Goal: Task Accomplishment & Management: Use online tool/utility

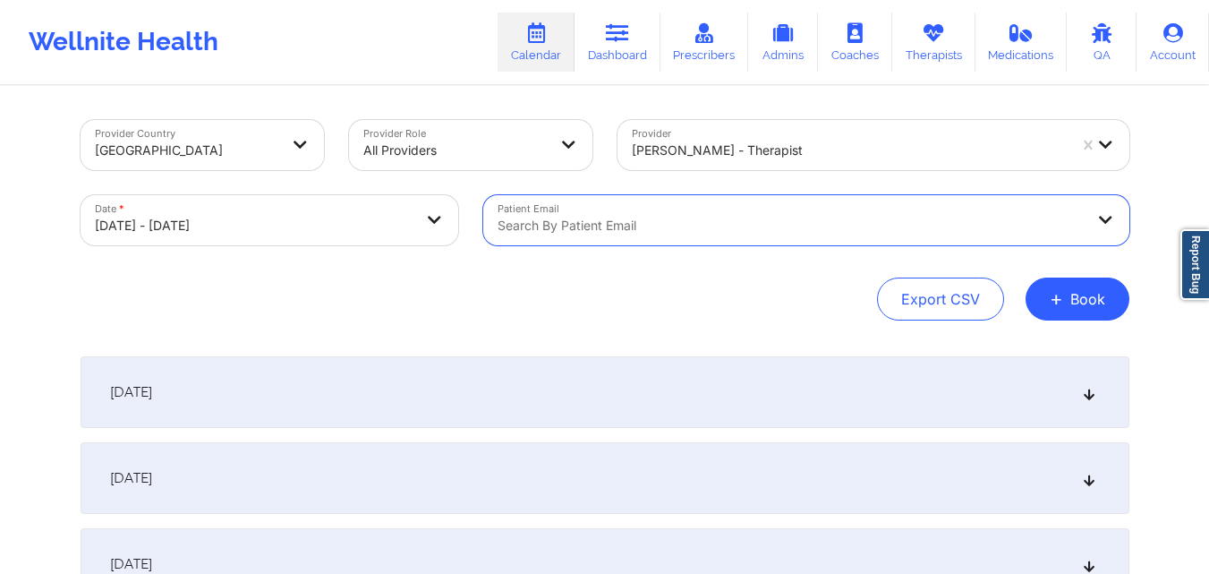
click at [936, 145] on div at bounding box center [849, 150] width 435 height 21
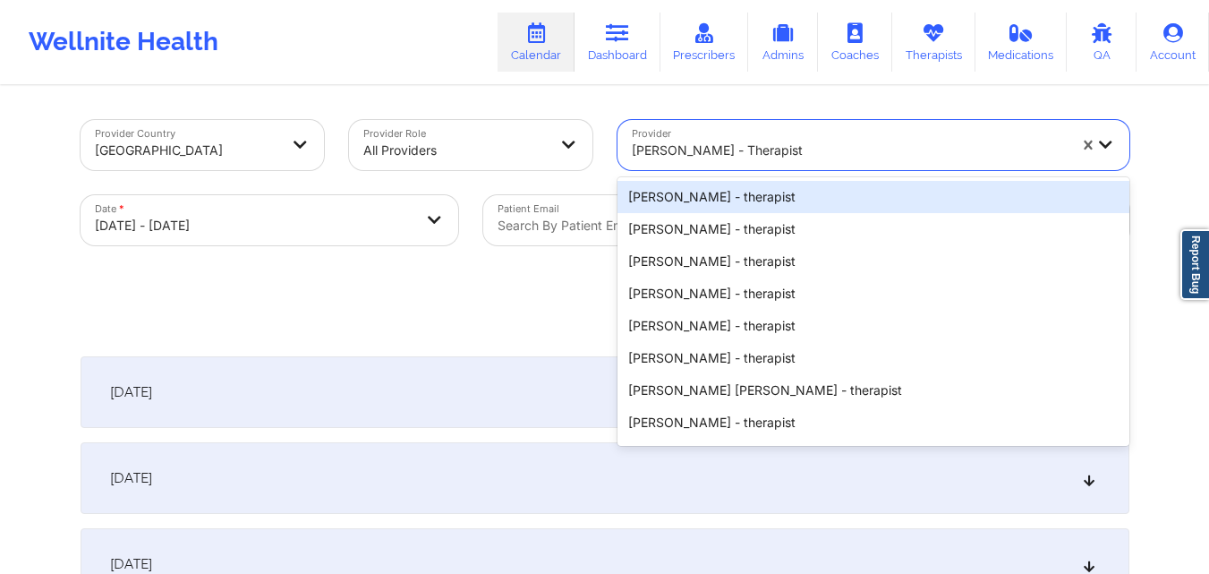
paste input "Zanthresa Hampton"
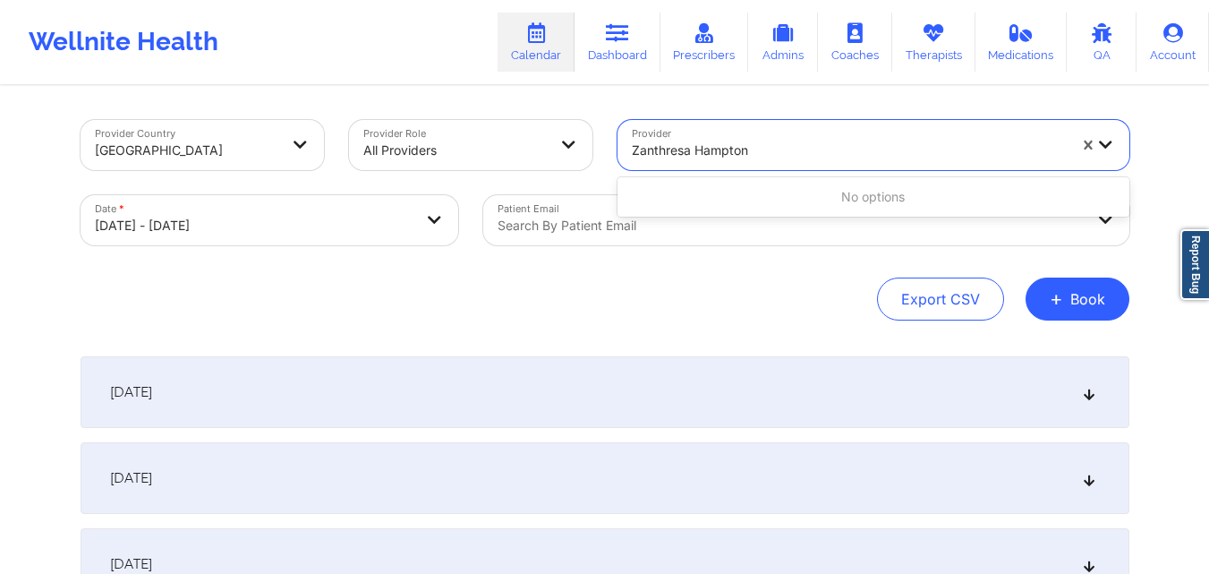
click at [762, 200] on div "No options" at bounding box center [873, 197] width 512 height 32
click at [695, 151] on input "Zanthresa Hampton" at bounding box center [692, 150] width 120 height 18
click at [632, 152] on input "Zanthresa Hampton" at bounding box center [692, 150] width 120 height 18
type input "Zanthresa Hampton"
click at [796, 146] on div at bounding box center [849, 150] width 435 height 21
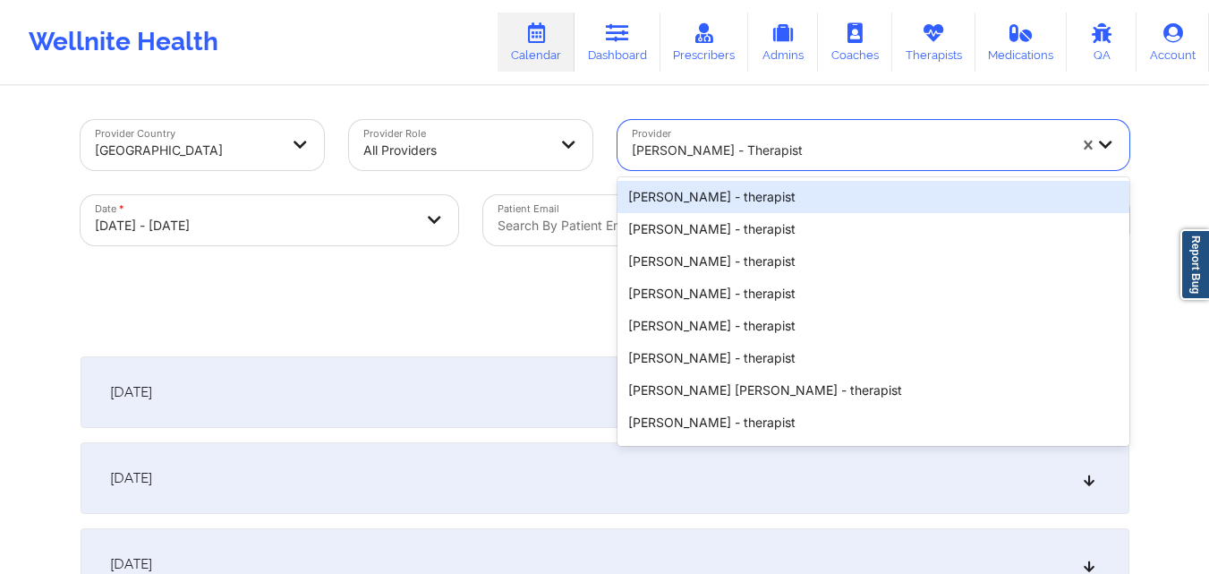
paste input "Zanthresa Hampton"
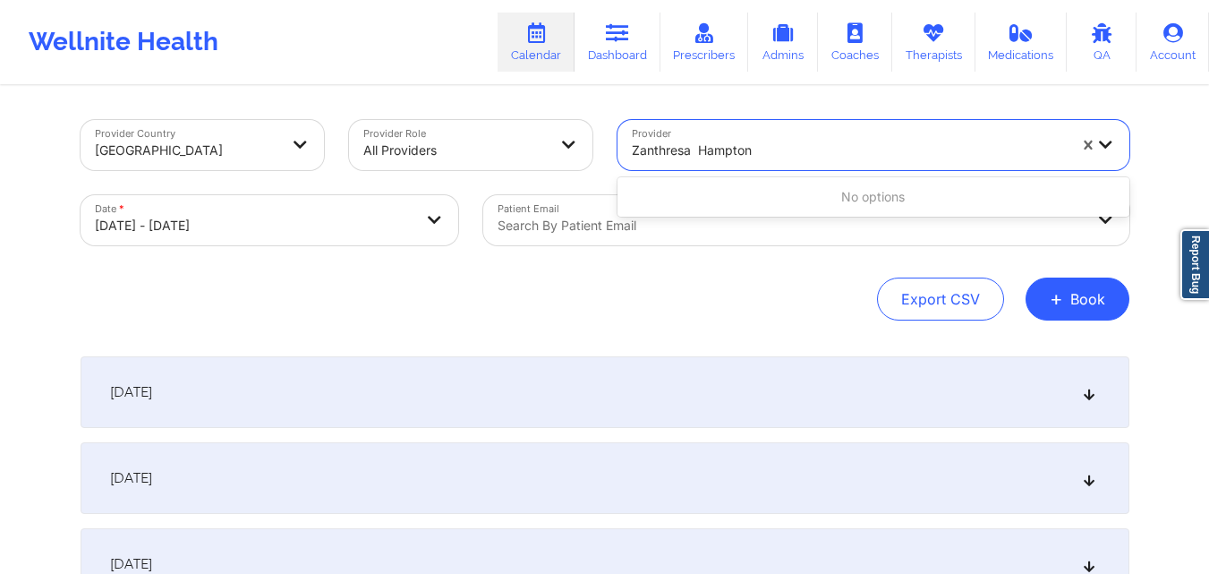
click at [697, 152] on input "Zanthresa Hampton" at bounding box center [693, 150] width 123 height 18
type input "Zanthresa Hampton"
click at [632, 148] on input "Zanthresa Hampton" at bounding box center [692, 150] width 120 height 18
click at [800, 147] on div at bounding box center [849, 150] width 435 height 21
type input "Zanth"
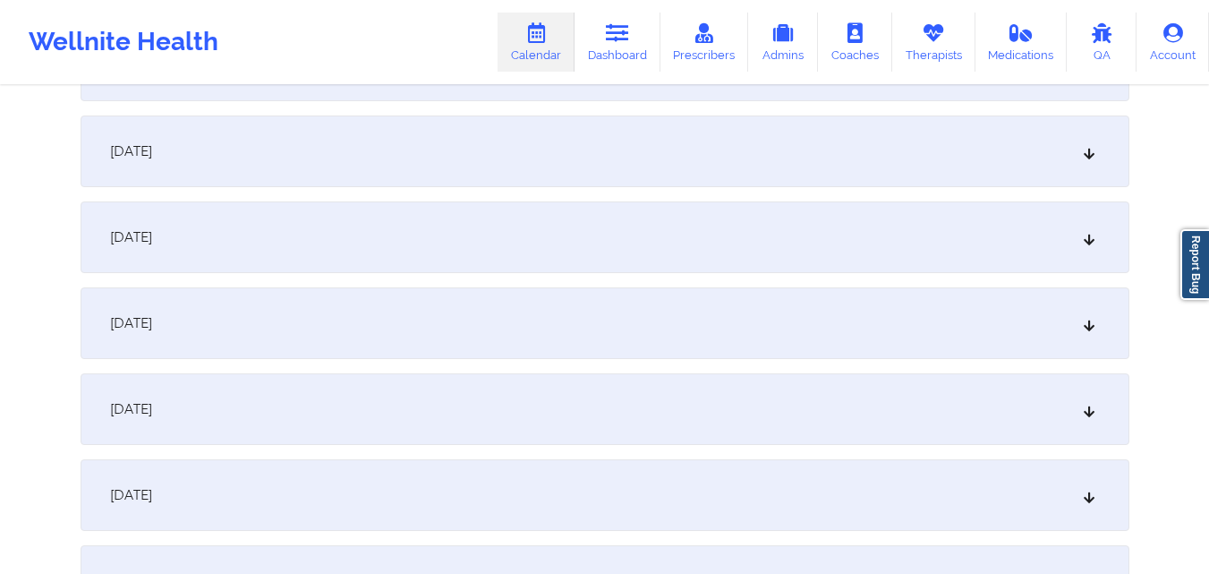
scroll to position [1790, 0]
click at [489, 343] on div "October 21, 2025" at bounding box center [605, 321] width 1049 height 72
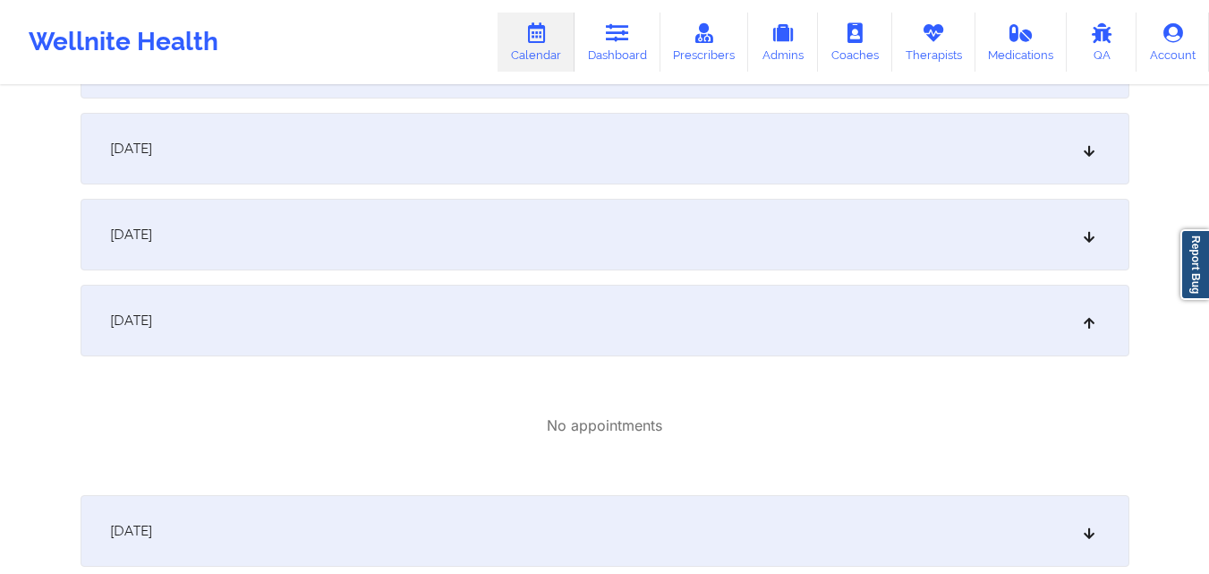
click at [722, 300] on div "October 21, 2025" at bounding box center [605, 321] width 1049 height 72
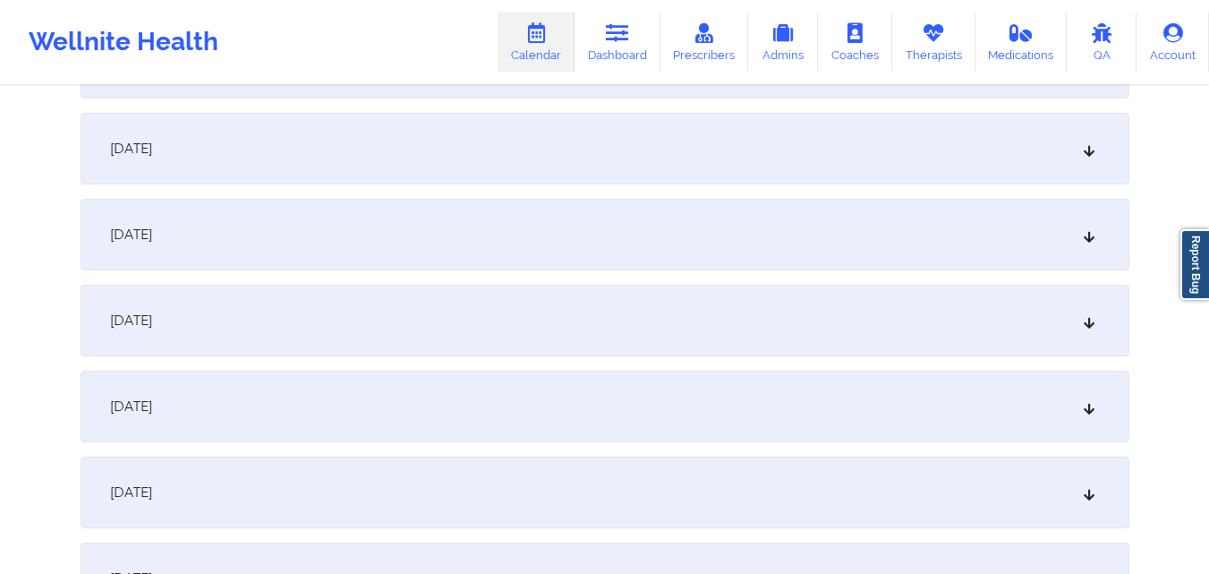
click at [722, 300] on div "October 21, 2025" at bounding box center [605, 321] width 1049 height 72
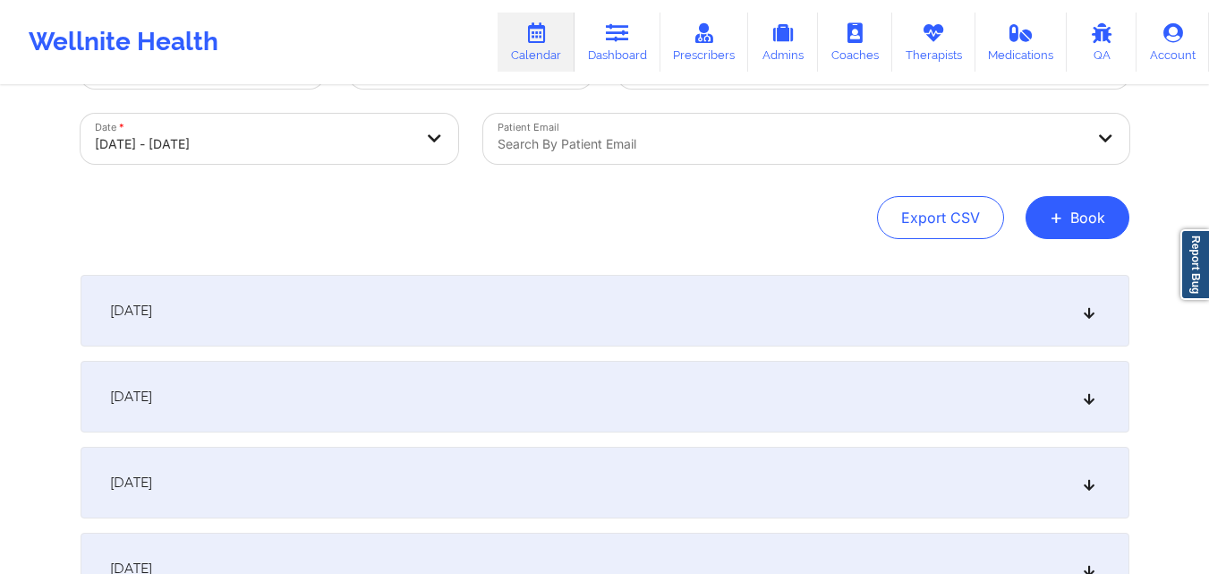
scroll to position [0, 0]
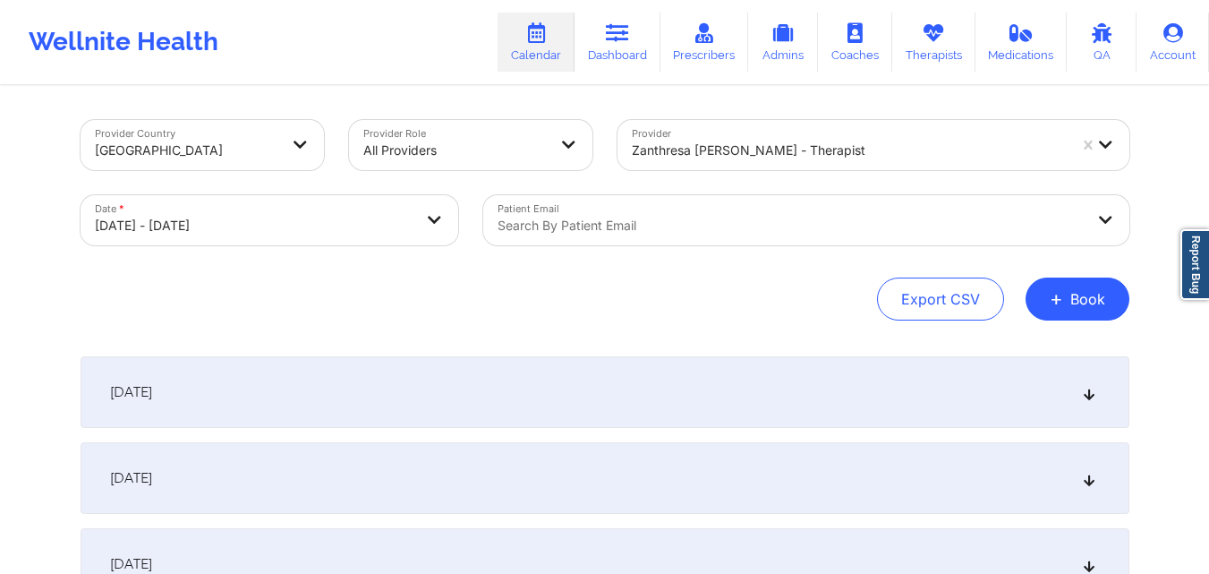
click at [788, 149] on div at bounding box center [849, 150] width 435 height 21
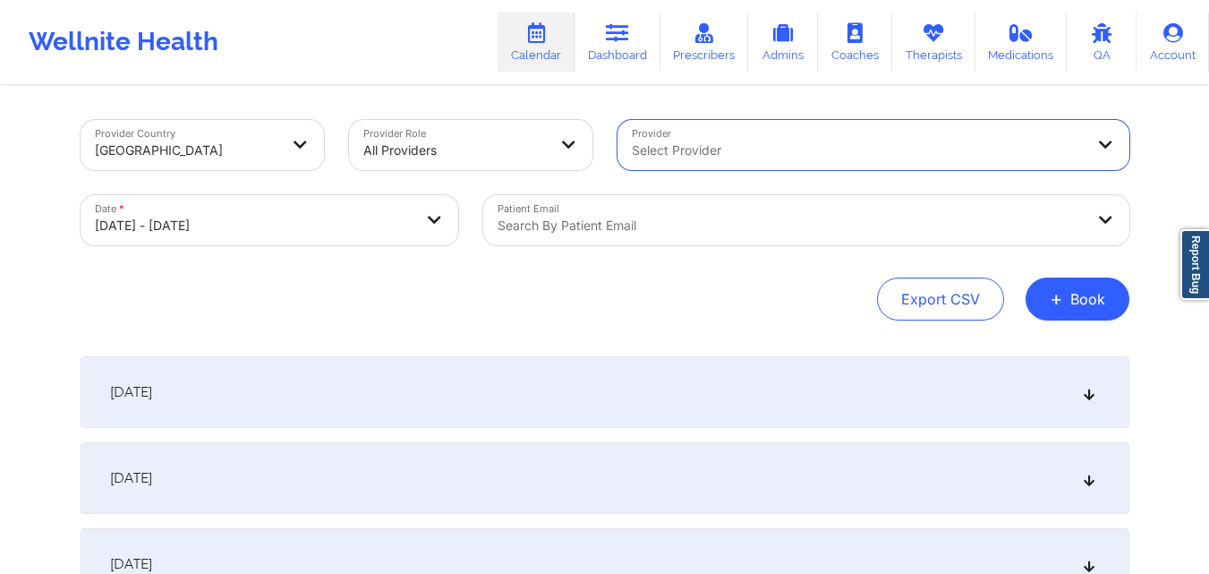
click at [844, 227] on div at bounding box center [791, 225] width 587 height 21
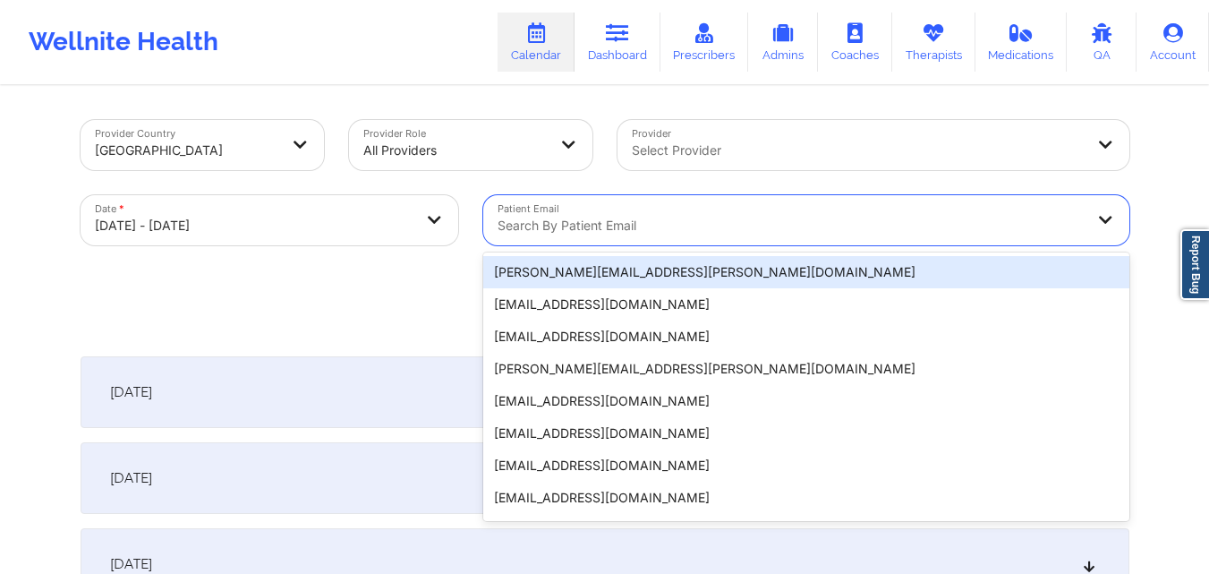
paste input "[EMAIL_ADDRESS][DOMAIN_NAME]"
type input "[EMAIL_ADDRESS][DOMAIN_NAME]"
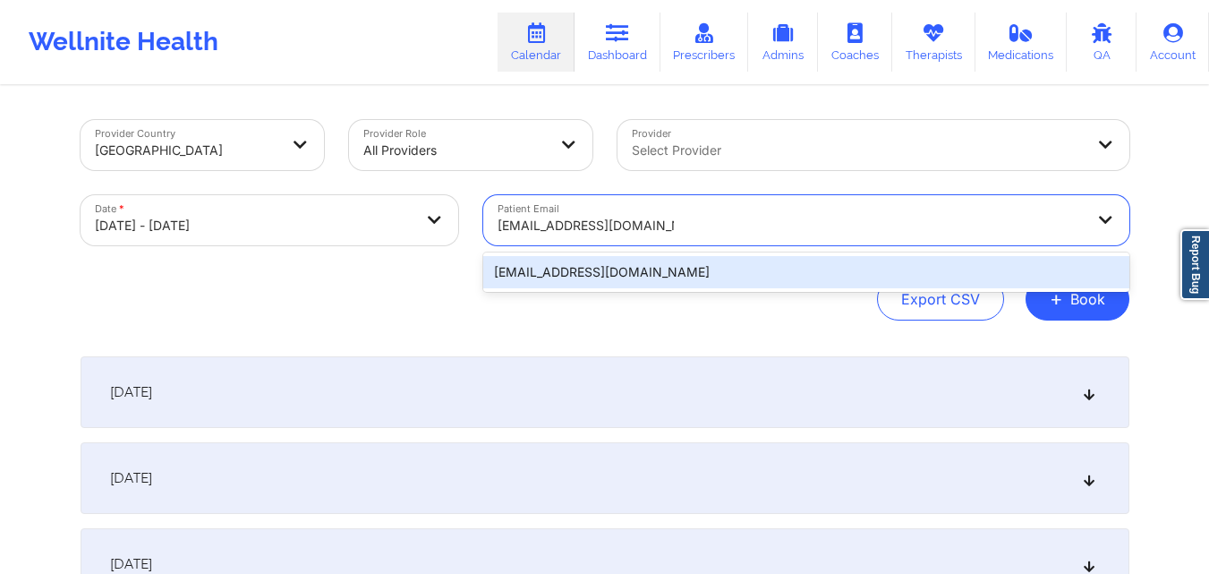
click at [661, 274] on div "[EMAIL_ADDRESS][DOMAIN_NAME]" at bounding box center [806, 272] width 646 height 32
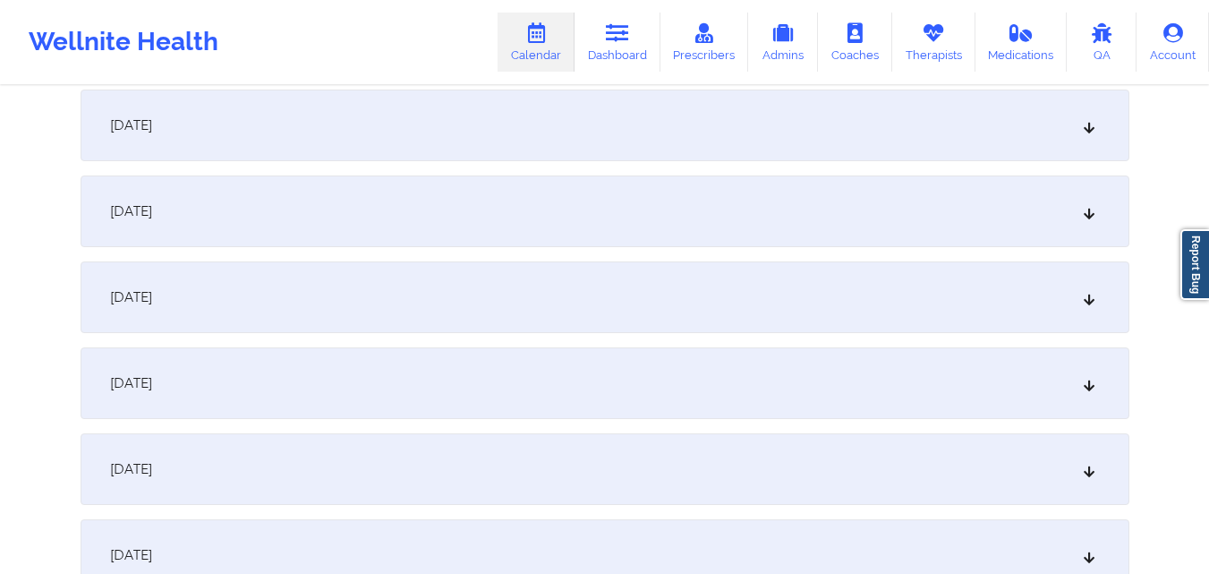
scroll to position [1700, 0]
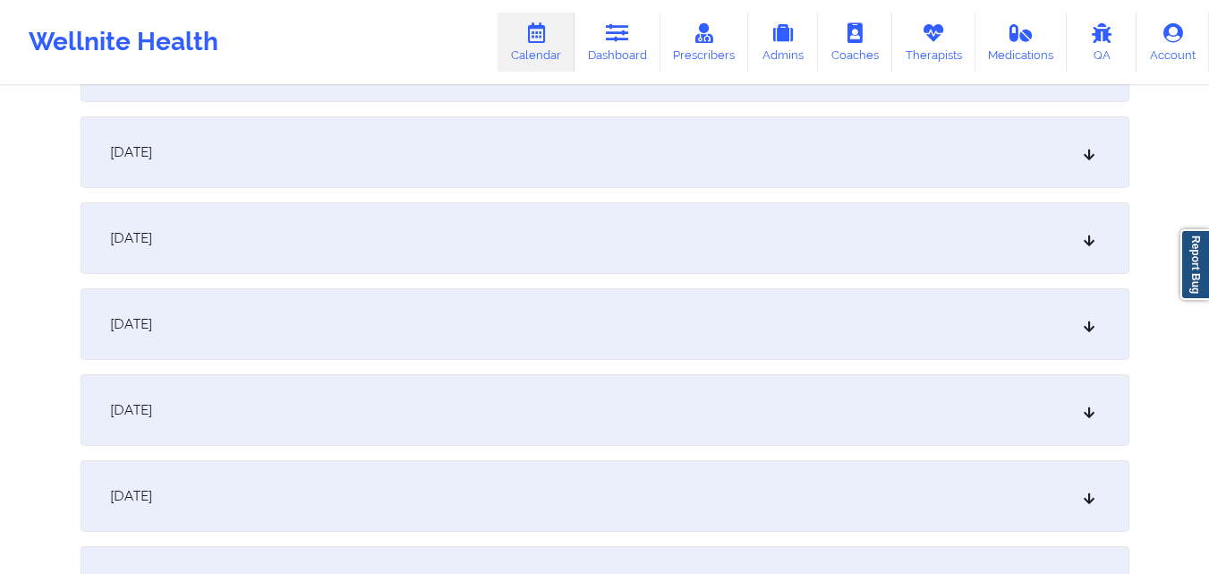
click at [430, 375] on div "October 21, 2025" at bounding box center [605, 410] width 1049 height 72
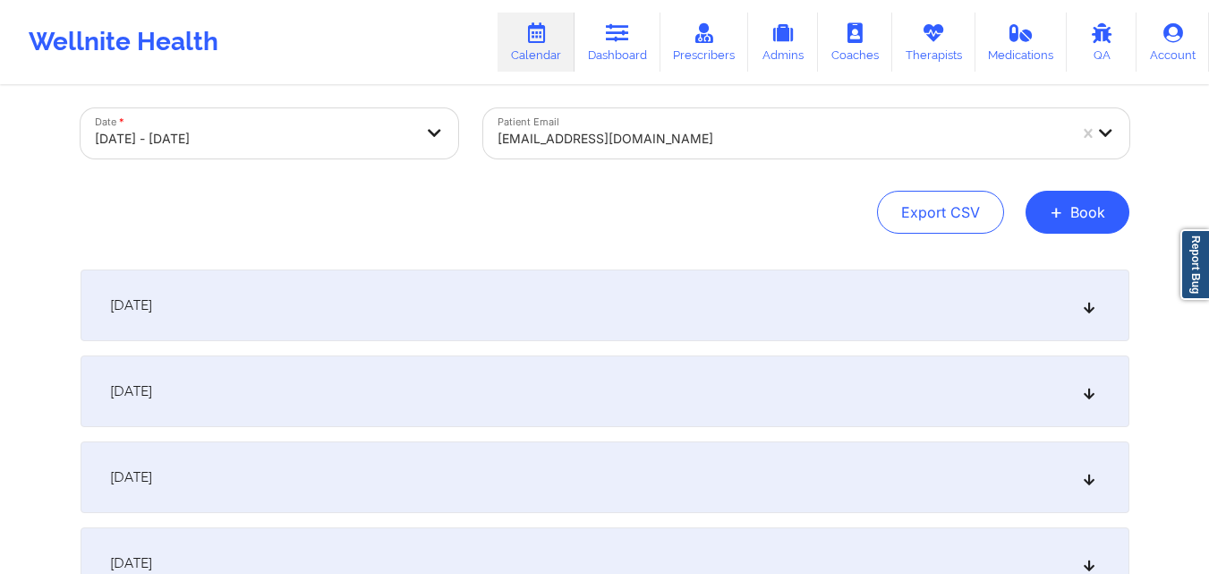
scroll to position [0, 0]
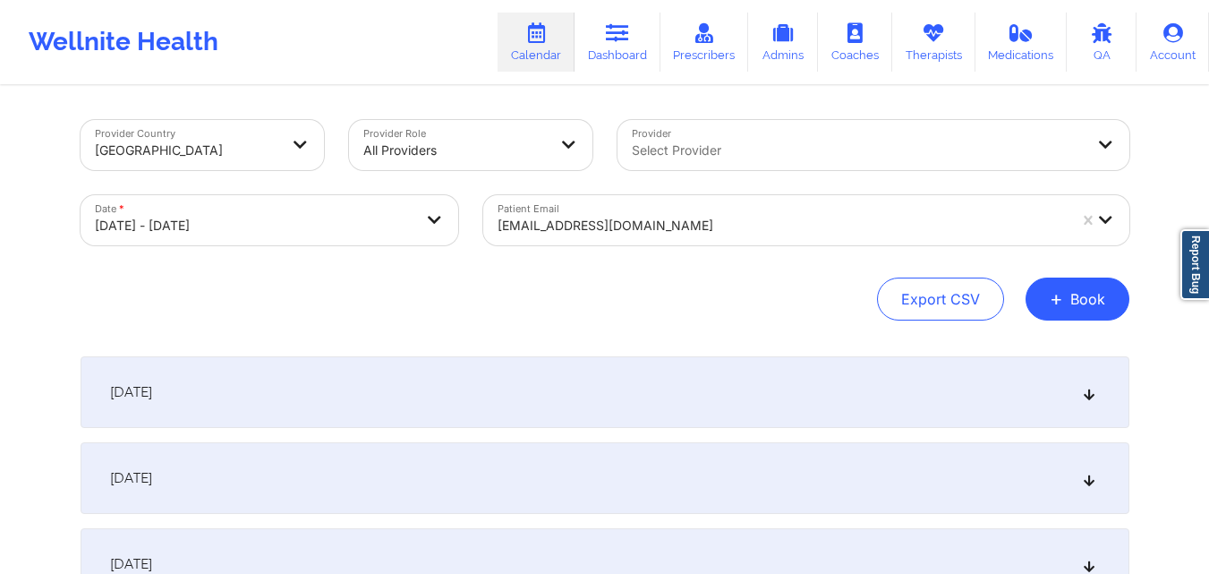
click at [757, 228] on div at bounding box center [782, 225] width 569 height 21
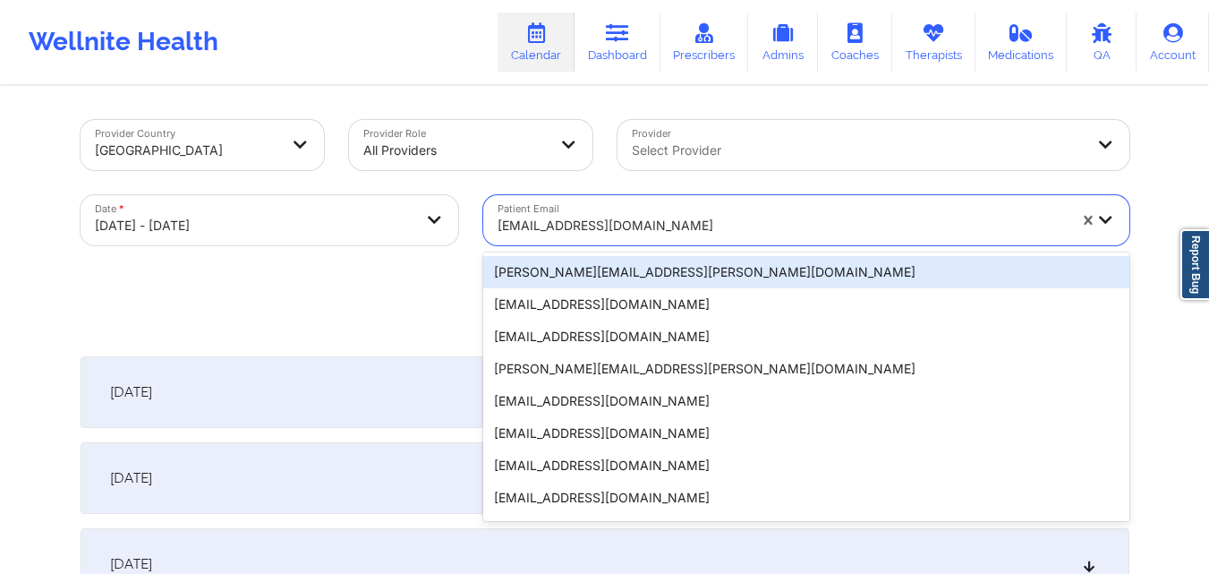
click at [757, 228] on div at bounding box center [782, 225] width 569 height 21
paste input "[EMAIL_ADDRESS][DOMAIN_NAME]"
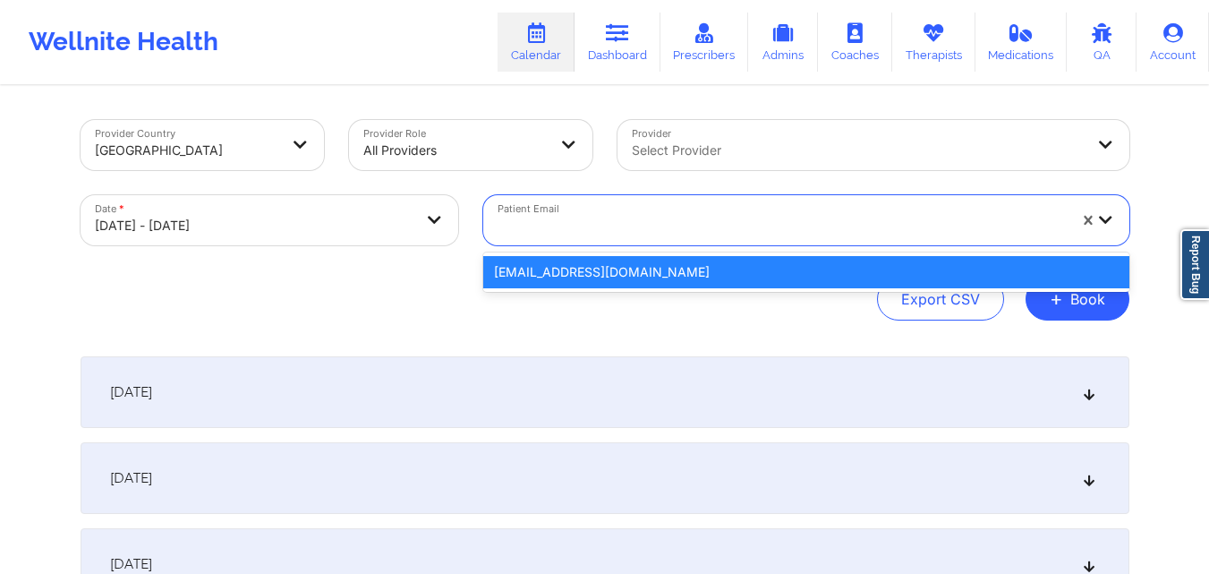
type input "[EMAIL_ADDRESS][DOMAIN_NAME]"
click at [717, 260] on div "[EMAIL_ADDRESS][DOMAIN_NAME]" at bounding box center [806, 272] width 646 height 32
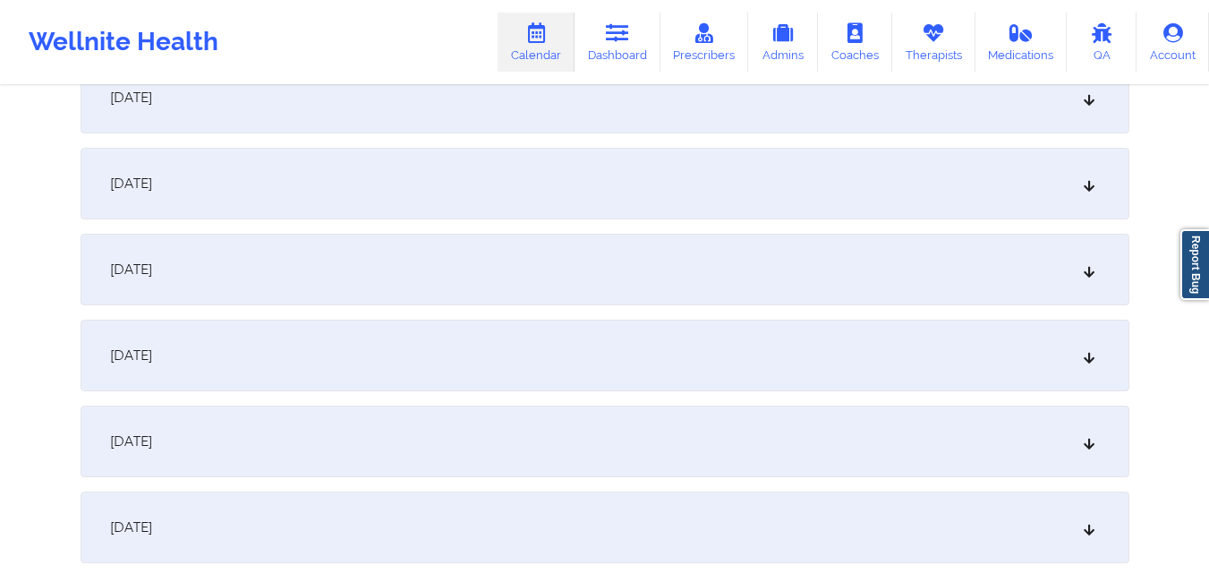
scroll to position [1342, 0]
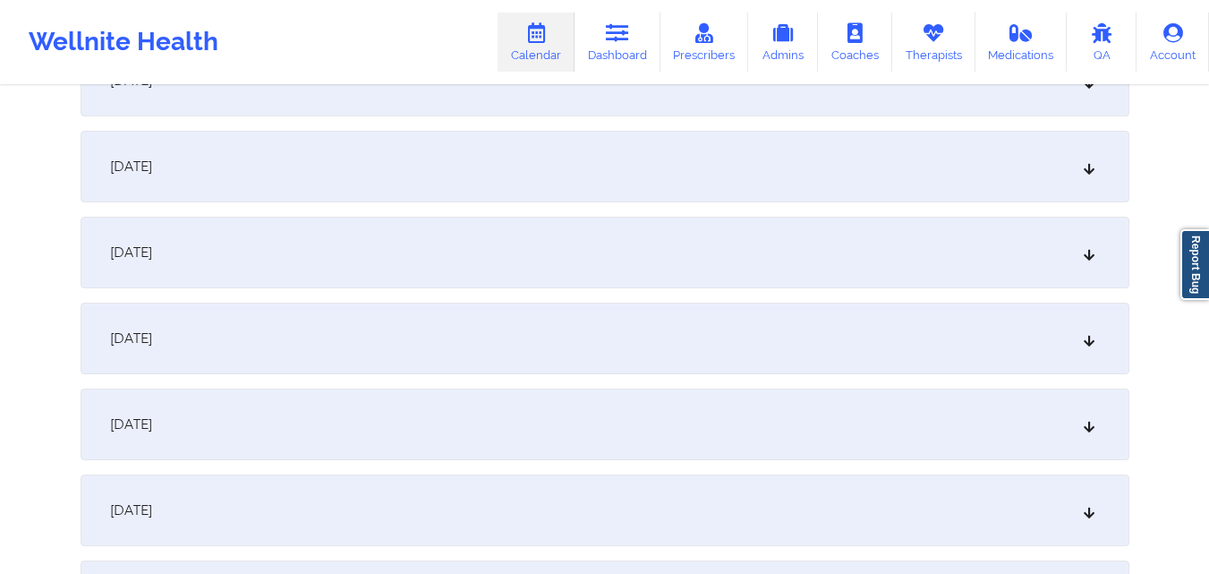
click at [583, 157] on div "October 14, 2025" at bounding box center [605, 167] width 1049 height 72
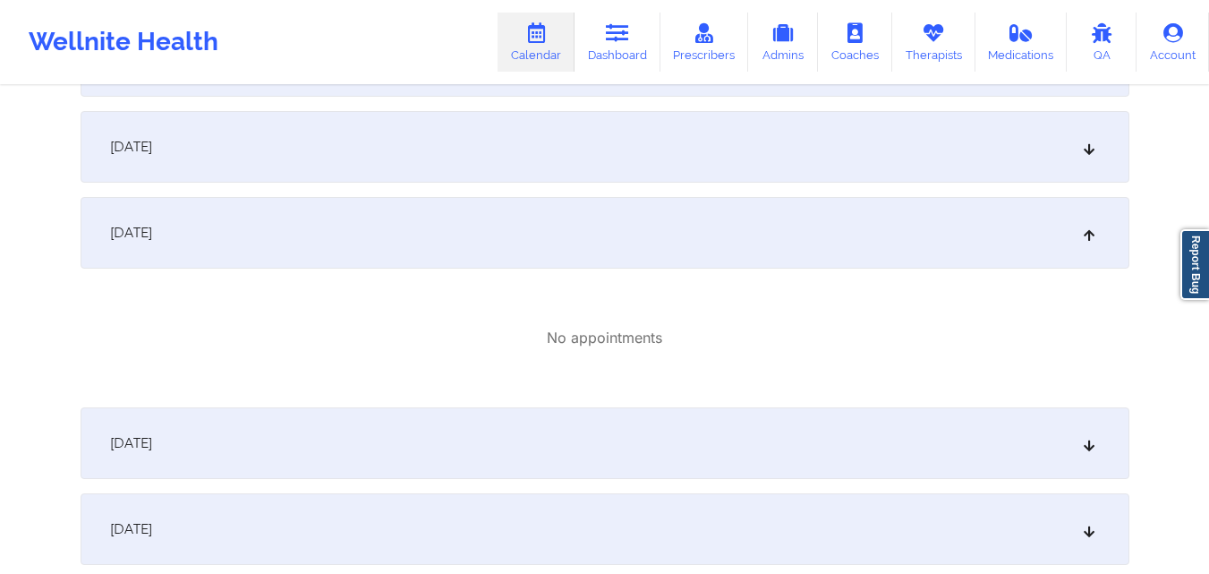
scroll to position [1253, 0]
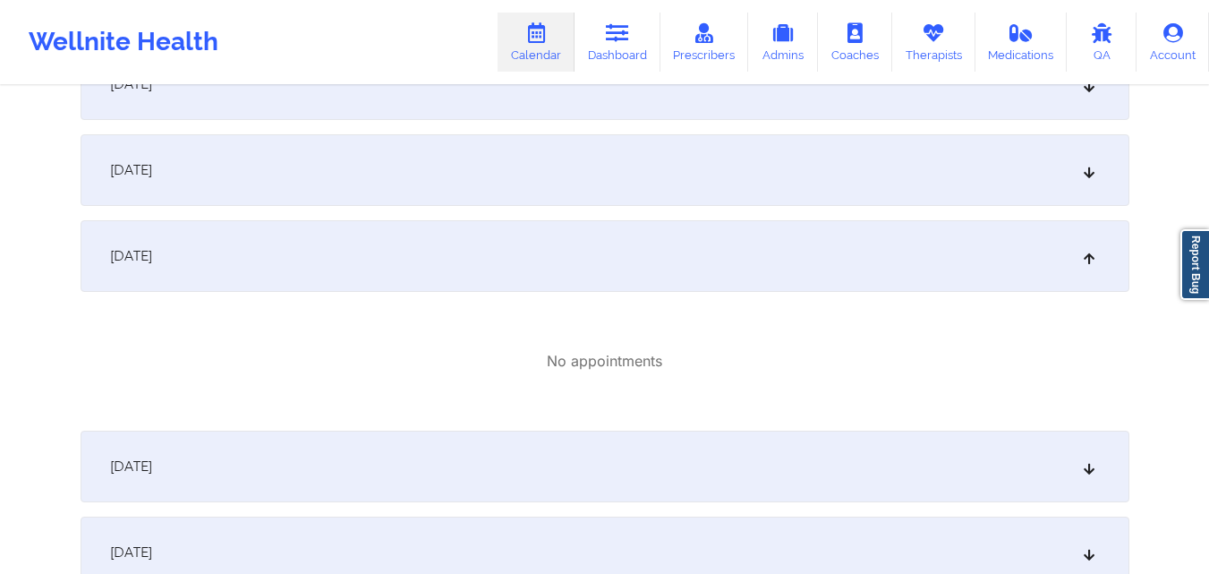
click at [603, 181] on div "October 13, 2025" at bounding box center [605, 170] width 1049 height 72
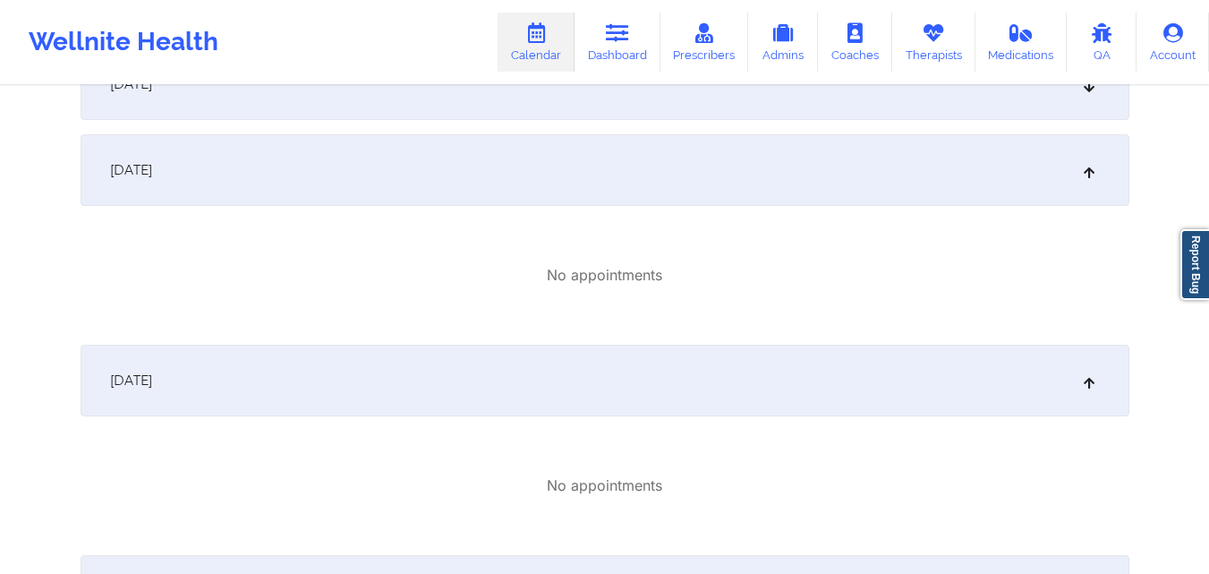
scroll to position [1611, 0]
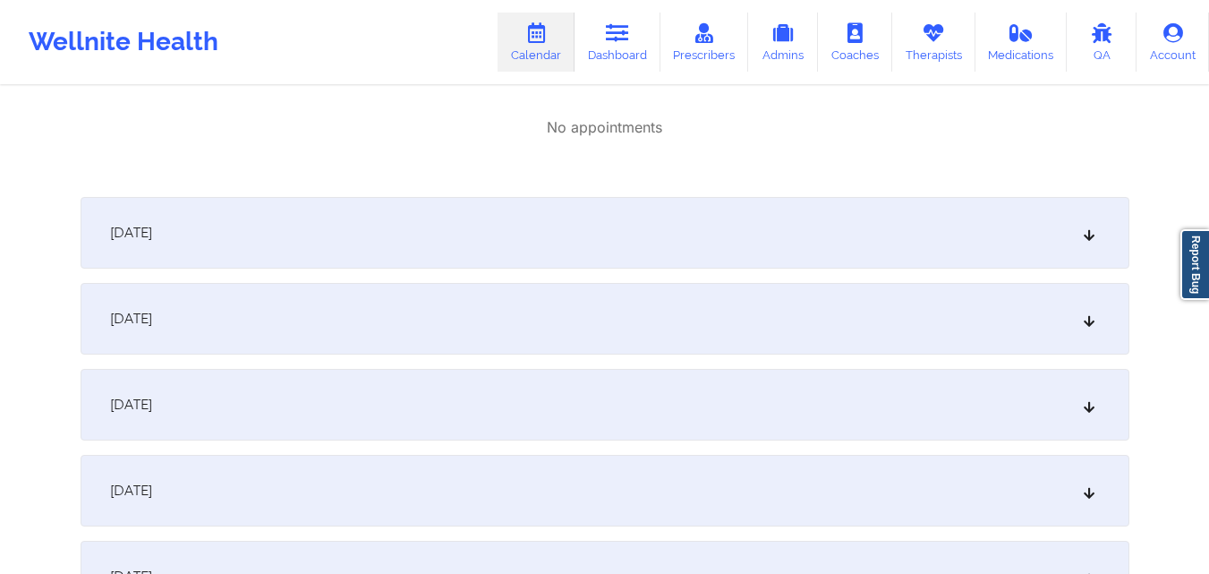
click at [601, 243] on div "October 15, 2025" at bounding box center [605, 233] width 1049 height 72
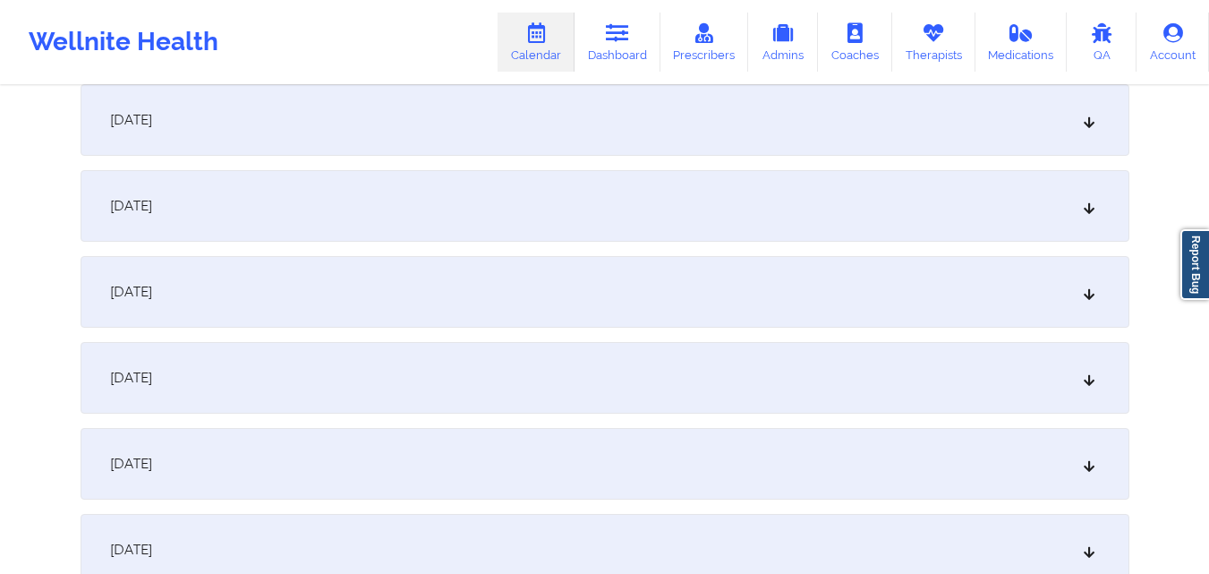
scroll to position [0, 0]
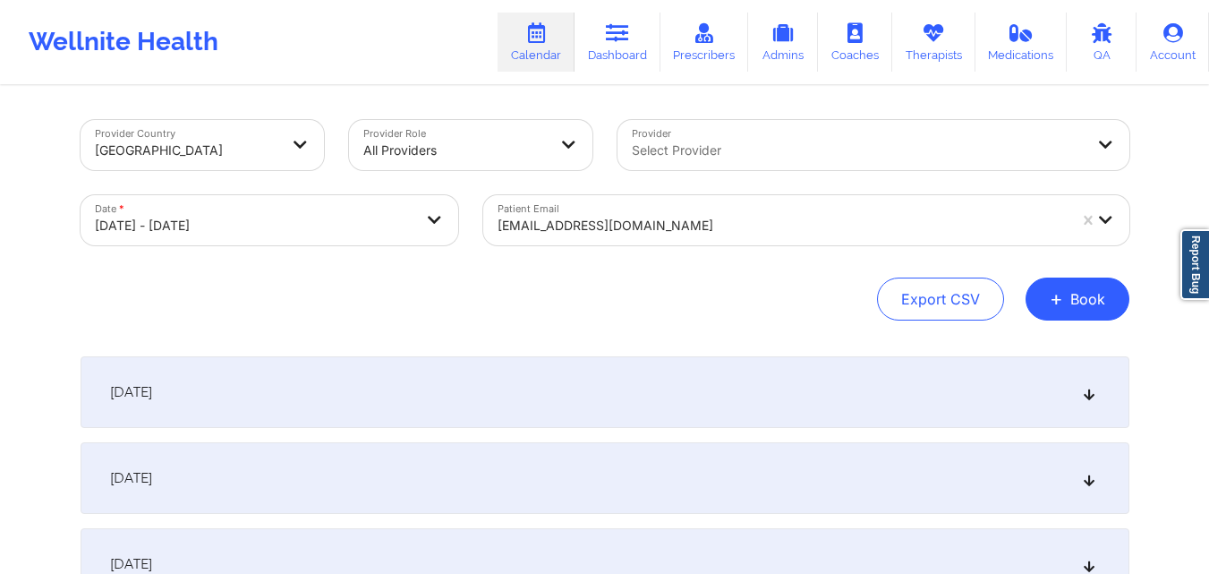
click at [747, 158] on div at bounding box center [858, 150] width 453 height 21
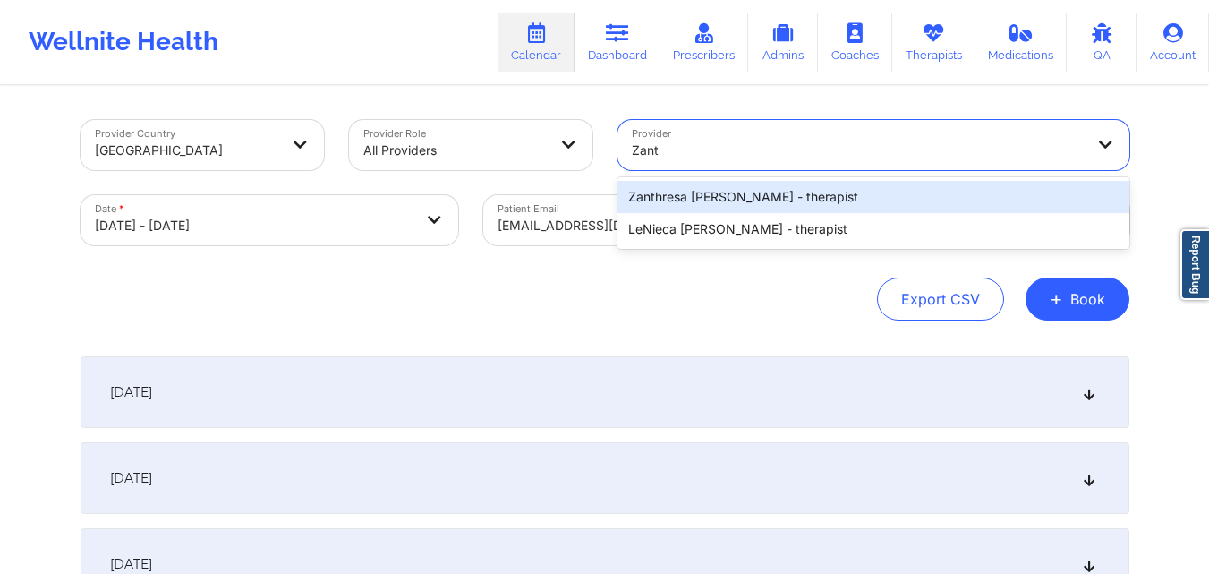
type input "Zant"
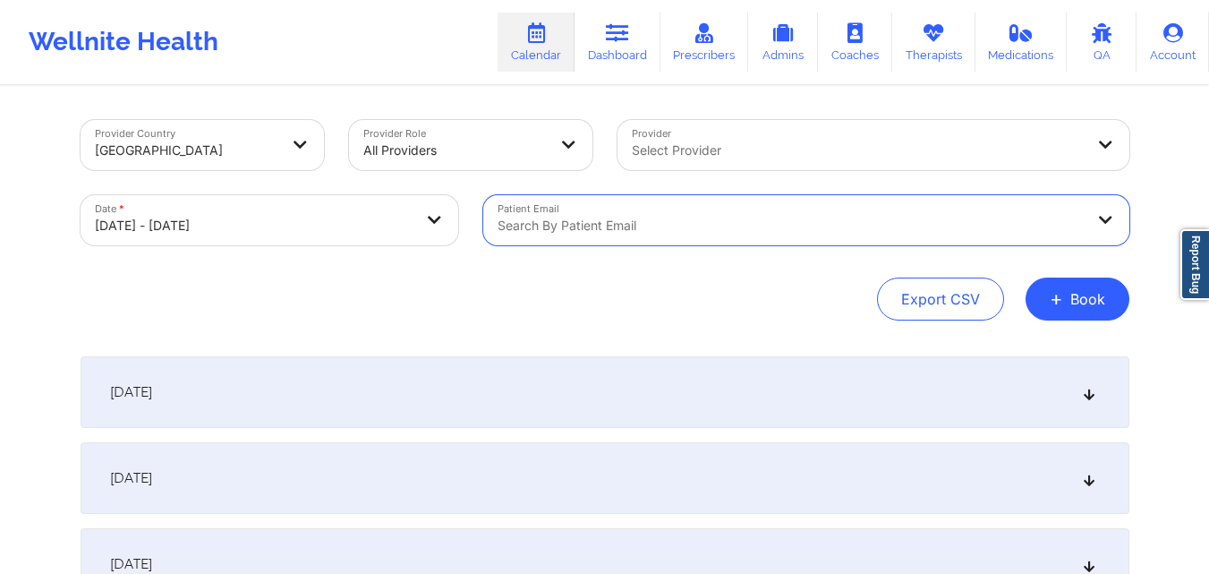
click at [815, 225] on div at bounding box center [791, 225] width 587 height 21
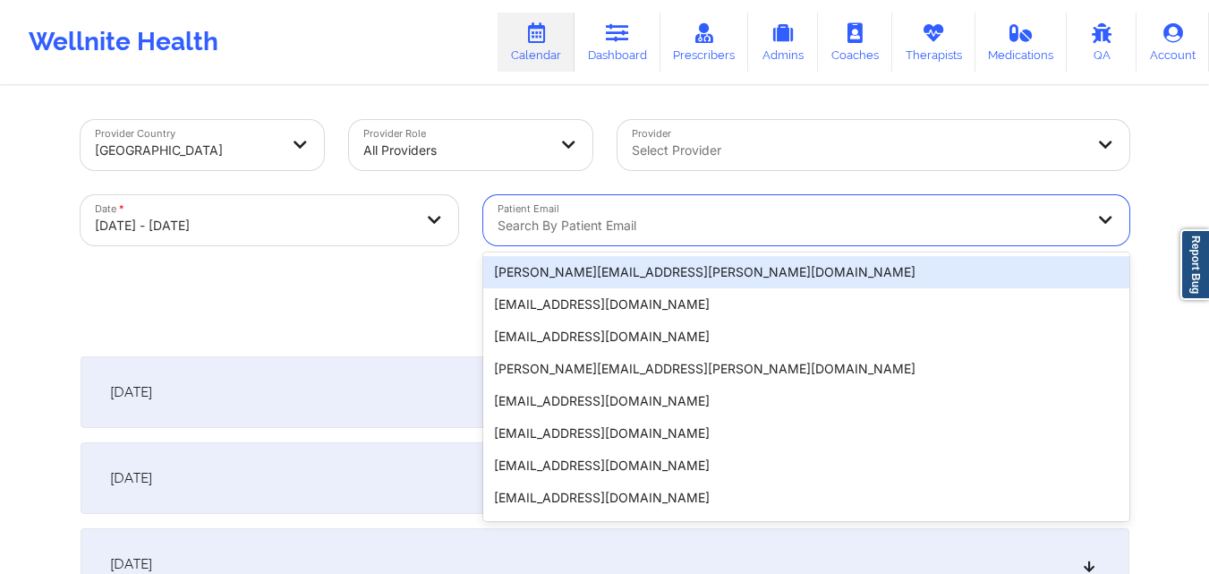
paste input "Wansari@umich.edu"
type input "Wansari@umich.edu"
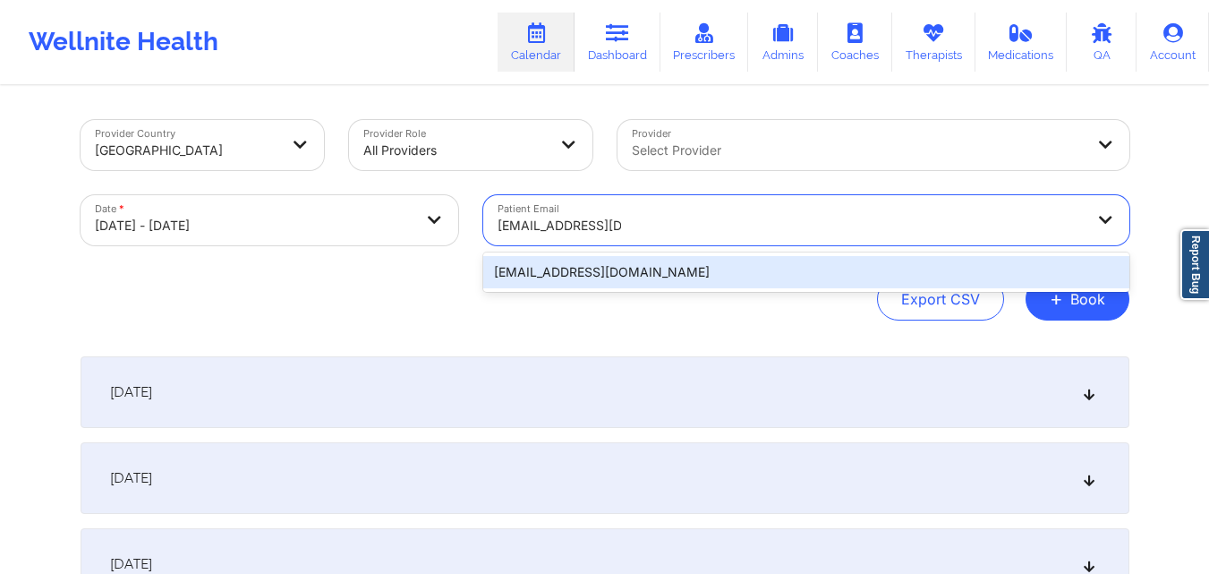
click at [693, 279] on div "wansari@umich.edu" at bounding box center [806, 272] width 646 height 32
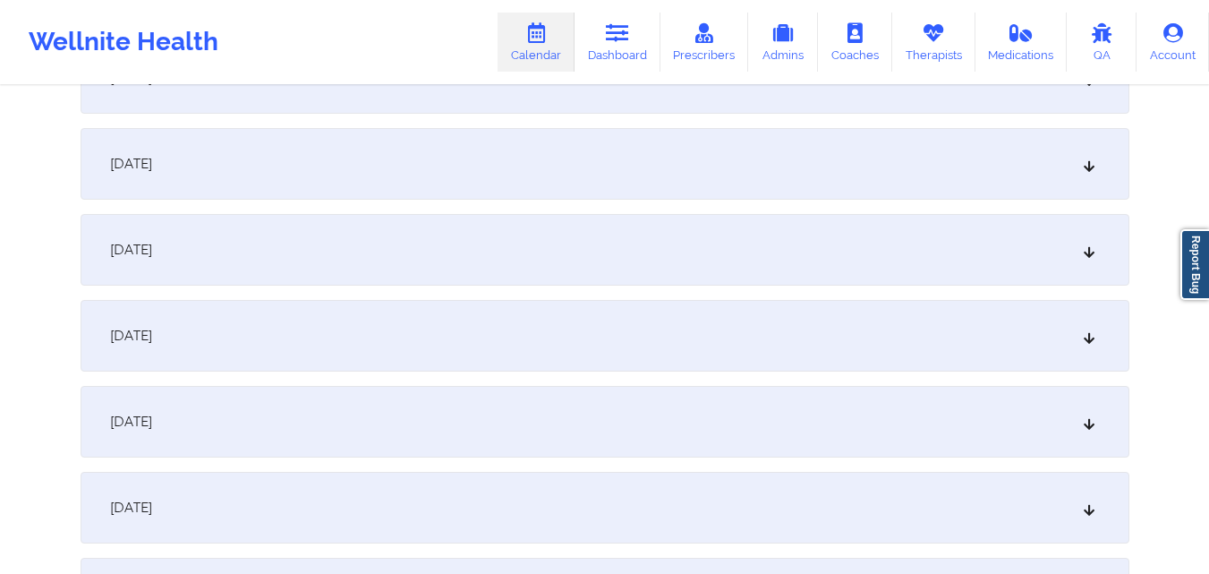
scroll to position [1432, 0]
click at [514, 184] on div "October 15, 2025" at bounding box center [605, 163] width 1049 height 72
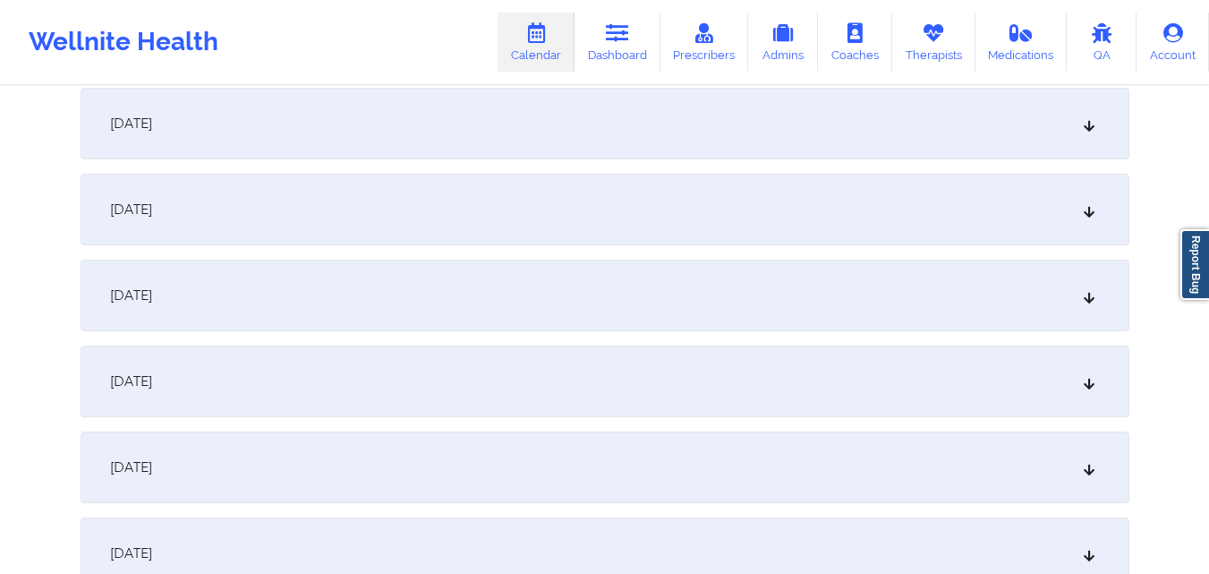
scroll to position [0, 0]
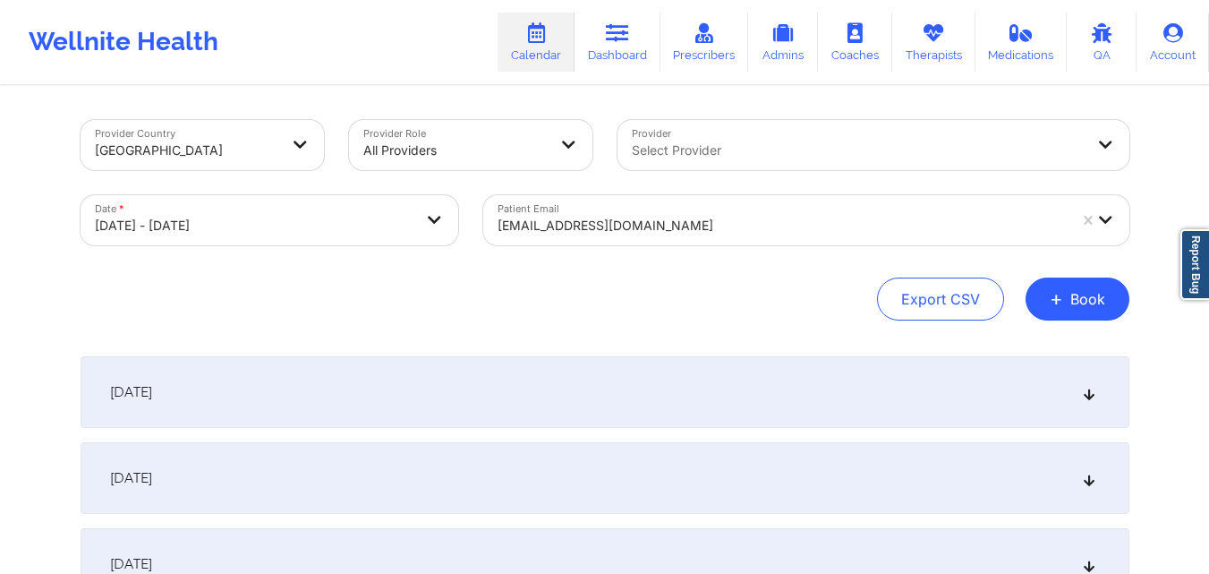
click at [745, 217] on div at bounding box center [782, 225] width 569 height 21
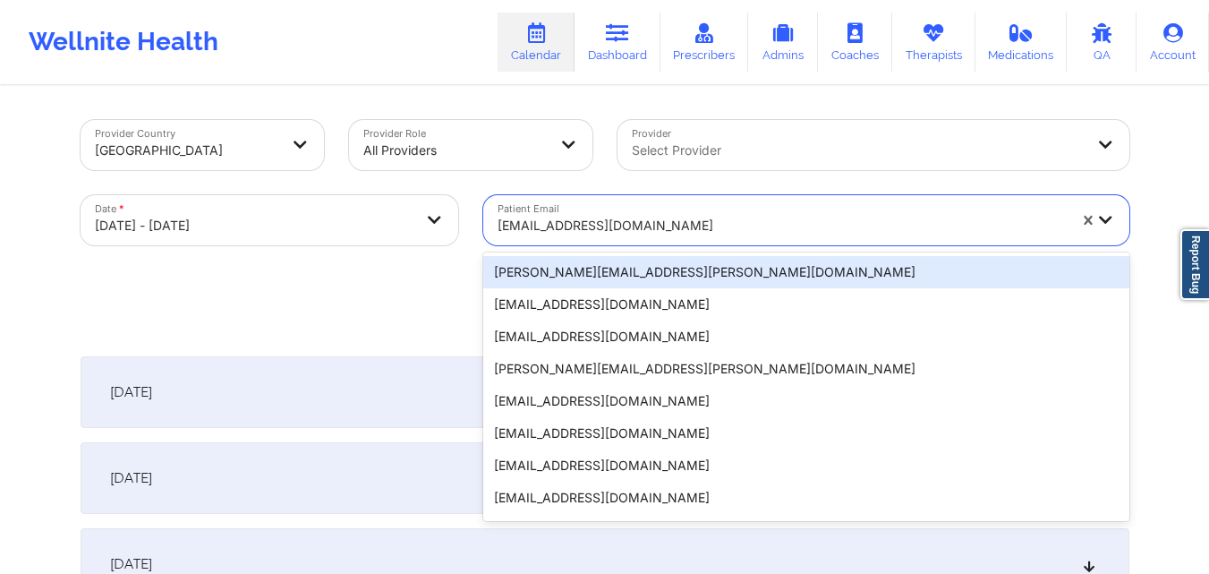
paste input "[EMAIL_ADDRESS][DOMAIN_NAME]"
type input "[EMAIL_ADDRESS][DOMAIN_NAME]"
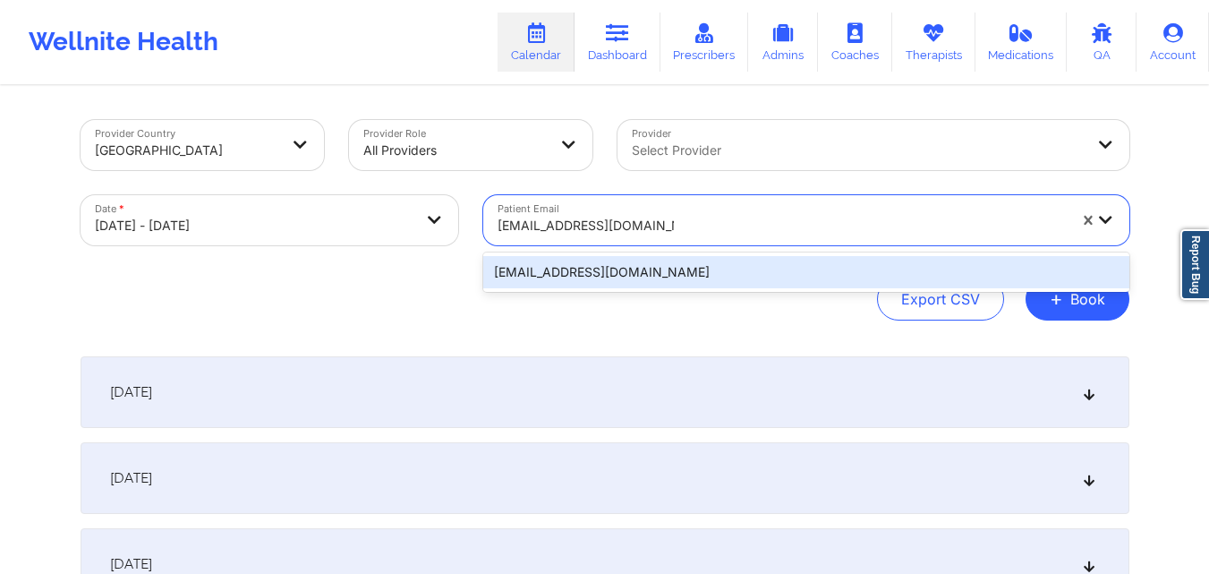
click at [710, 266] on div "[EMAIL_ADDRESS][DOMAIN_NAME]" at bounding box center [806, 272] width 646 height 32
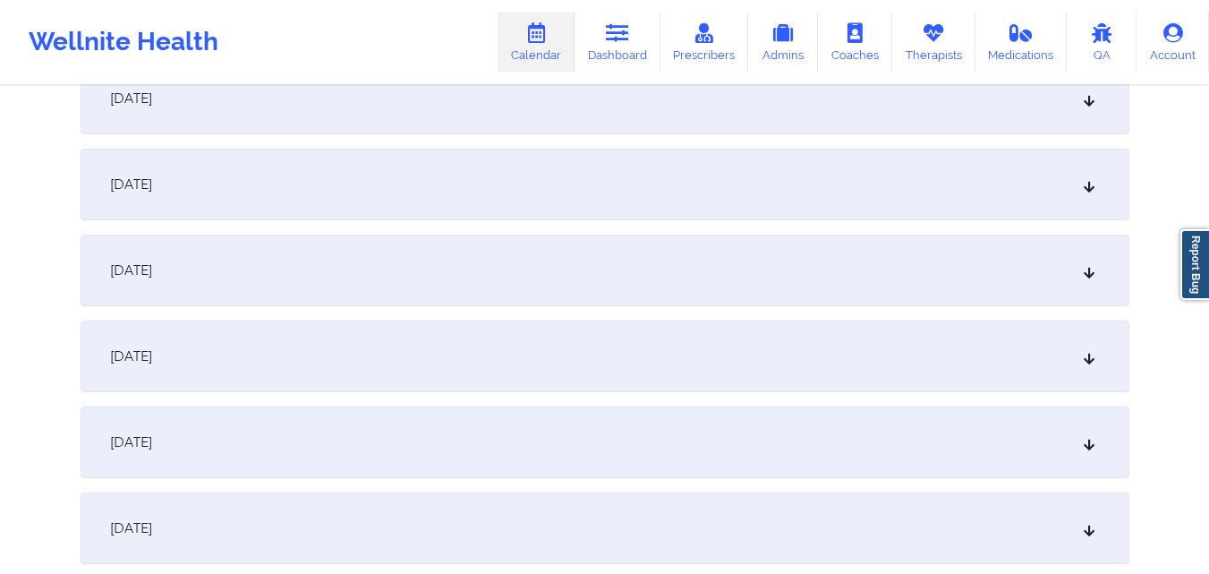
click at [707, 248] on div "October 10, 2025" at bounding box center [605, 270] width 1049 height 72
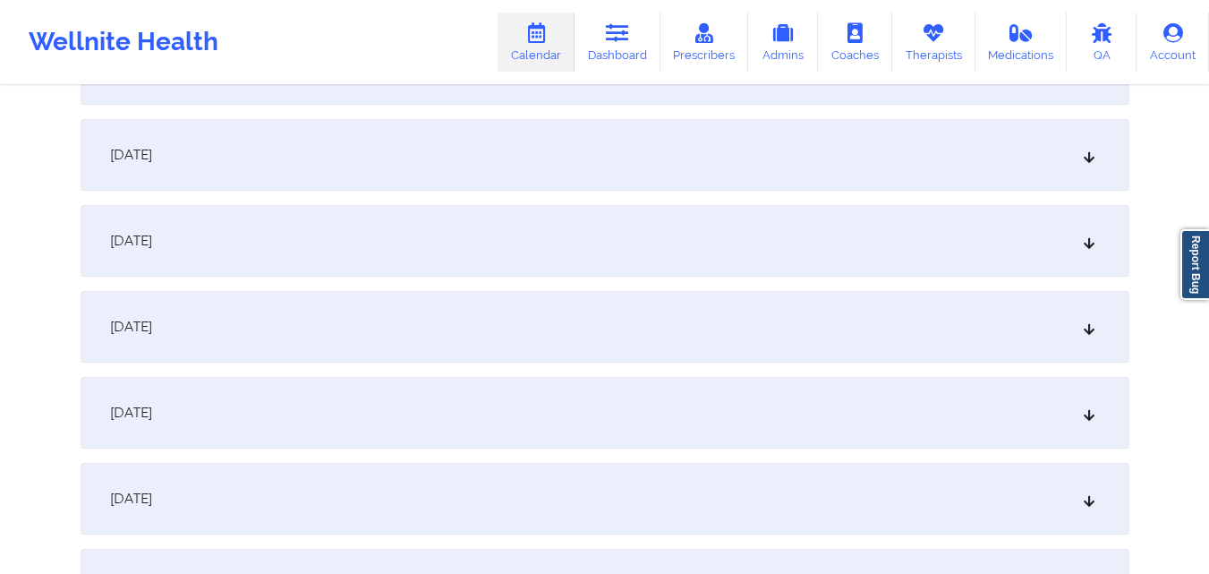
scroll to position [1432, 0]
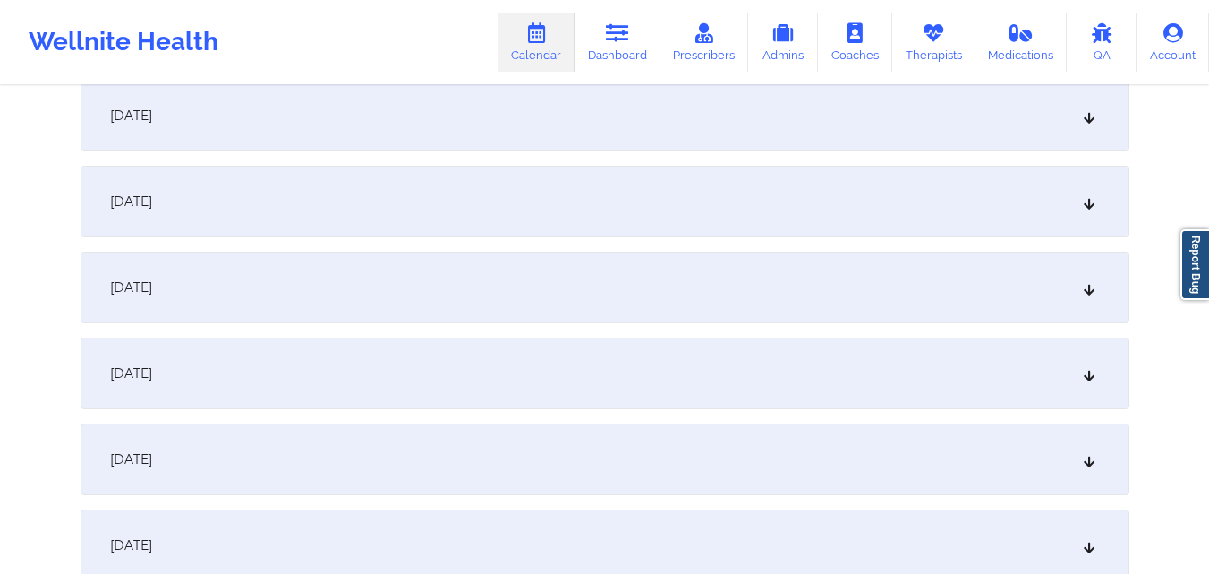
click at [724, 194] on div "October 14, 2025" at bounding box center [605, 202] width 1049 height 72
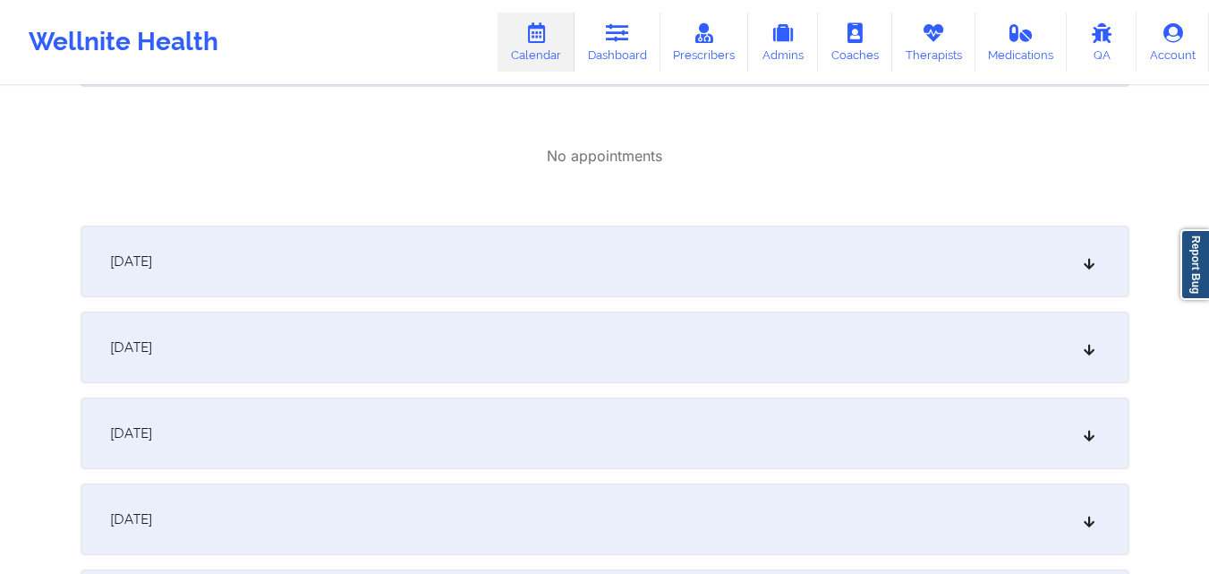
scroll to position [1611, 0]
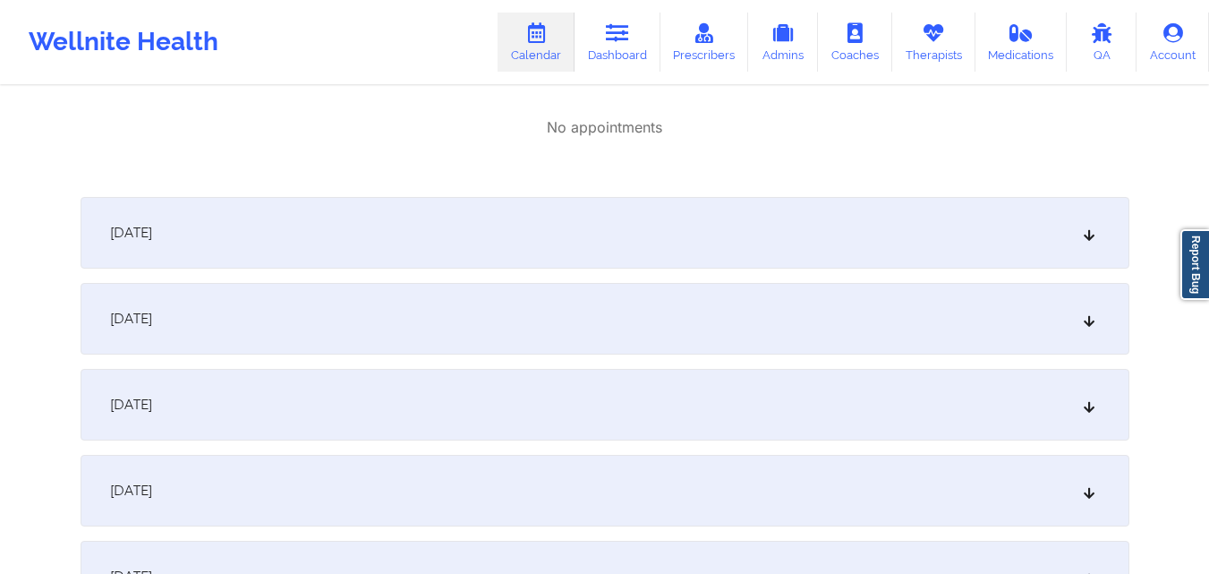
click at [728, 233] on div "October 15, 2025" at bounding box center [605, 233] width 1049 height 72
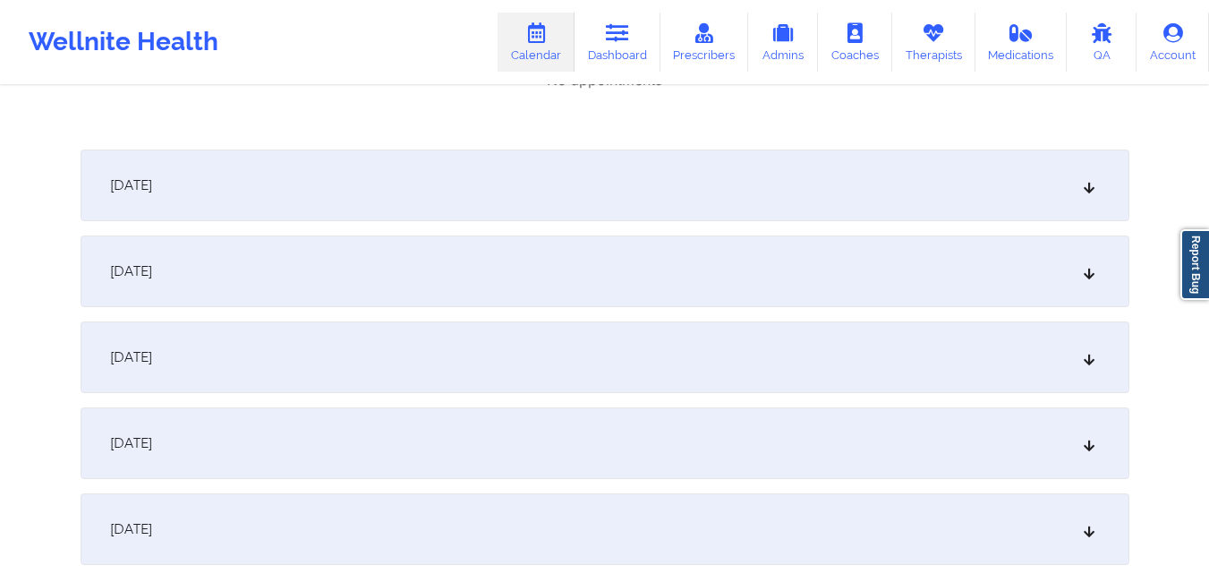
scroll to position [1969, 0]
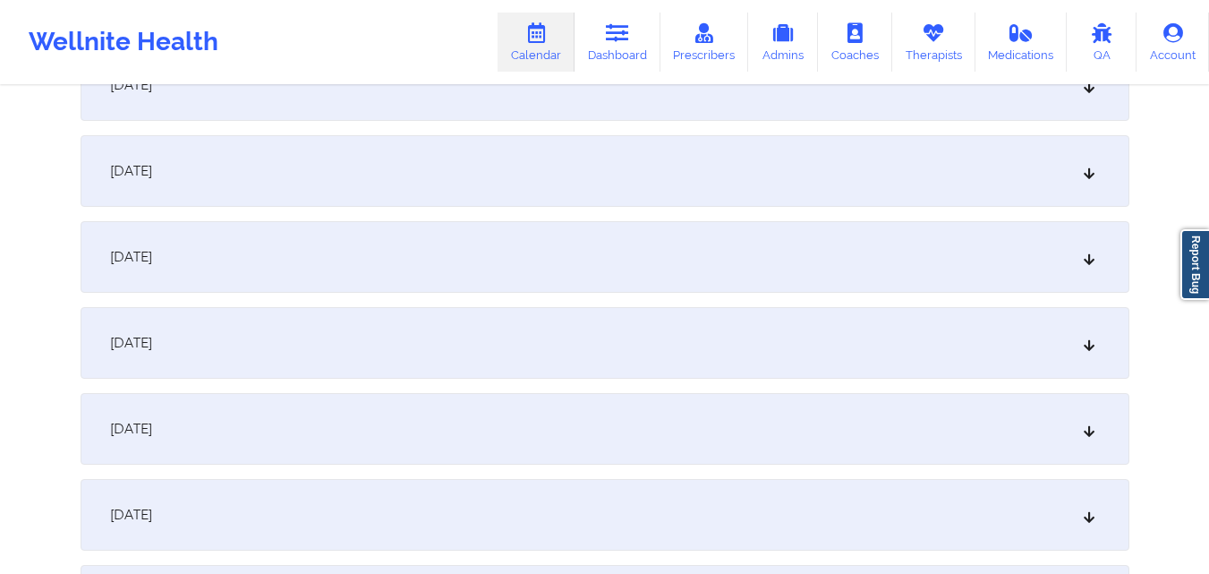
click at [720, 79] on div "Wellnite Health Calendar Dashboard Prescribers Admins Coaches Therapists Medica…" at bounding box center [604, 42] width 1209 height 84
click at [719, 98] on div "October 16, 2025" at bounding box center [605, 85] width 1049 height 72
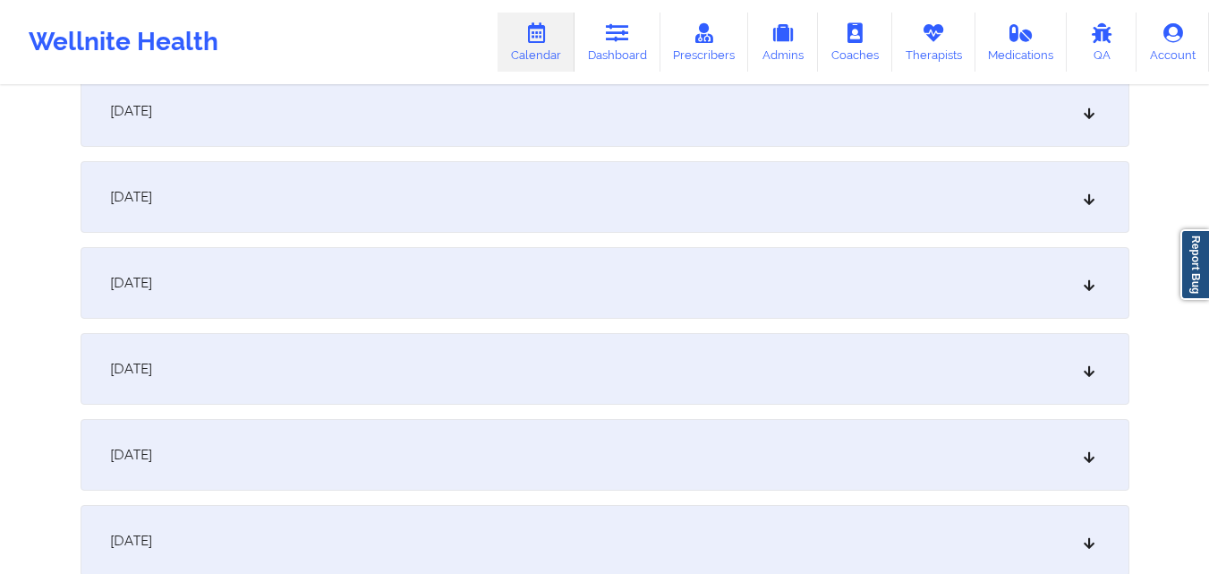
scroll to position [0, 0]
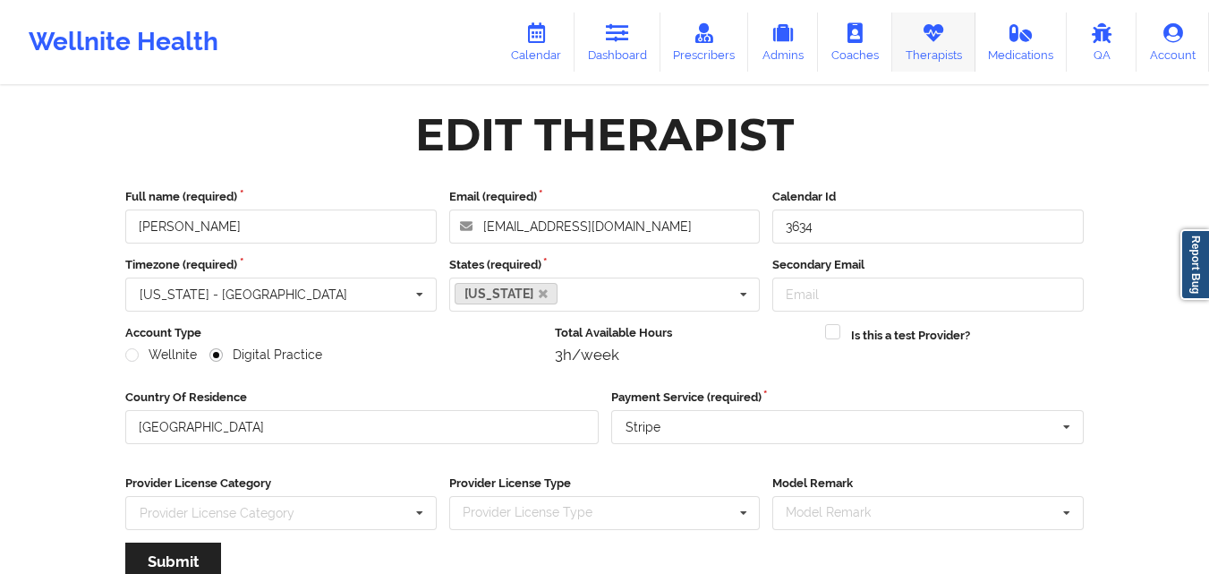
click at [960, 44] on link "Therapists" at bounding box center [933, 42] width 83 height 59
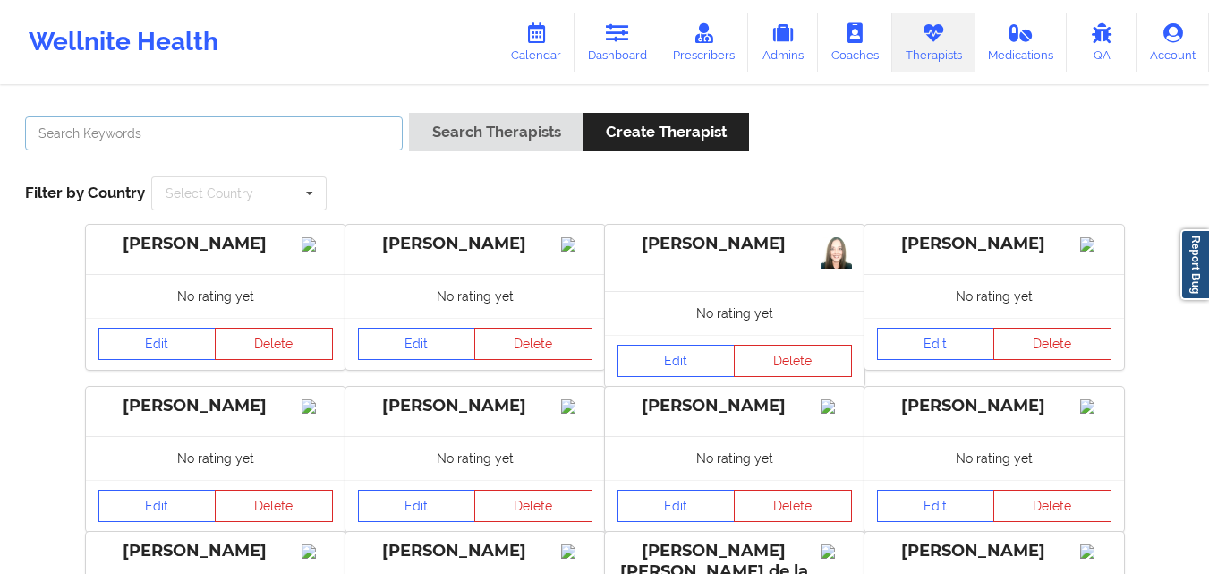
click at [225, 131] on input "text" at bounding box center [214, 133] width 378 height 34
type input "Z"
paste input "Zanthresa Hampton"
click at [101, 133] on input "Zanthresa Hampton" at bounding box center [214, 133] width 378 height 34
click at [409, 113] on button "Search Therapists" at bounding box center [496, 132] width 174 height 38
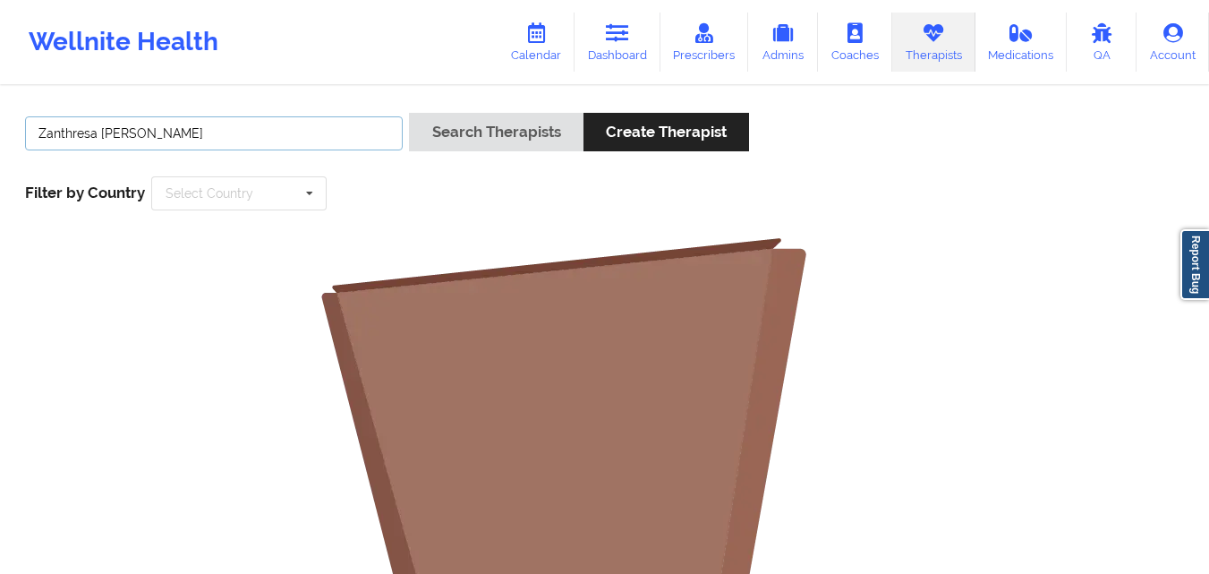
click at [69, 135] on input "Zanthresa L.Hampton" at bounding box center [214, 133] width 378 height 34
click at [215, 131] on input "Zanthresa L.Hampton" at bounding box center [214, 133] width 378 height 34
click at [107, 136] on input "Zanthresa L.Hampton" at bounding box center [214, 133] width 378 height 34
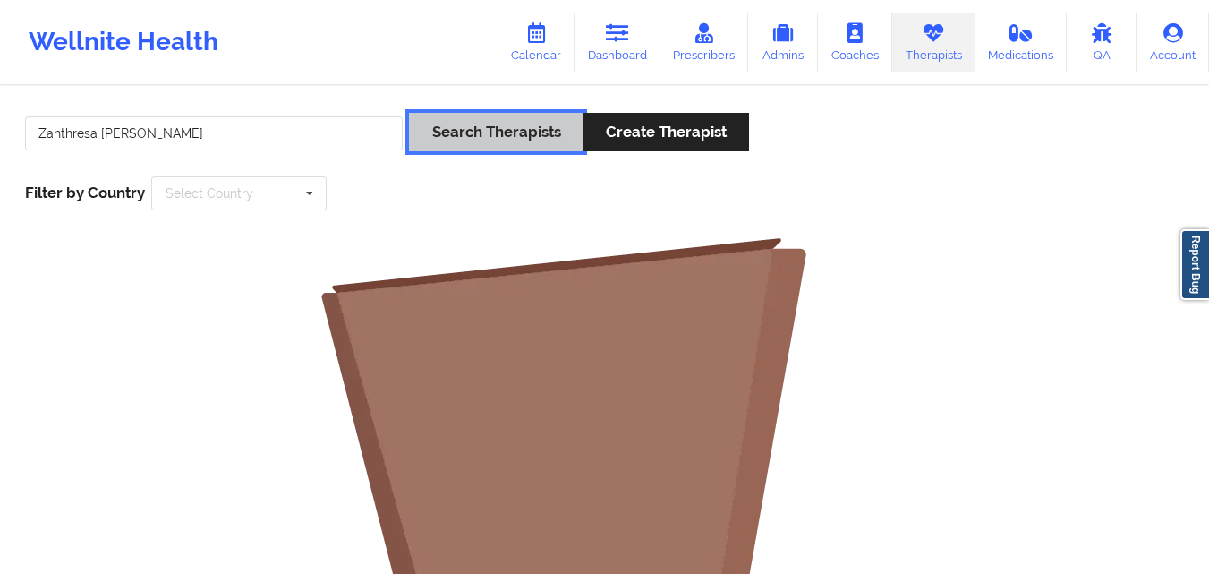
click at [495, 139] on button "Search Therapists" at bounding box center [496, 132] width 174 height 38
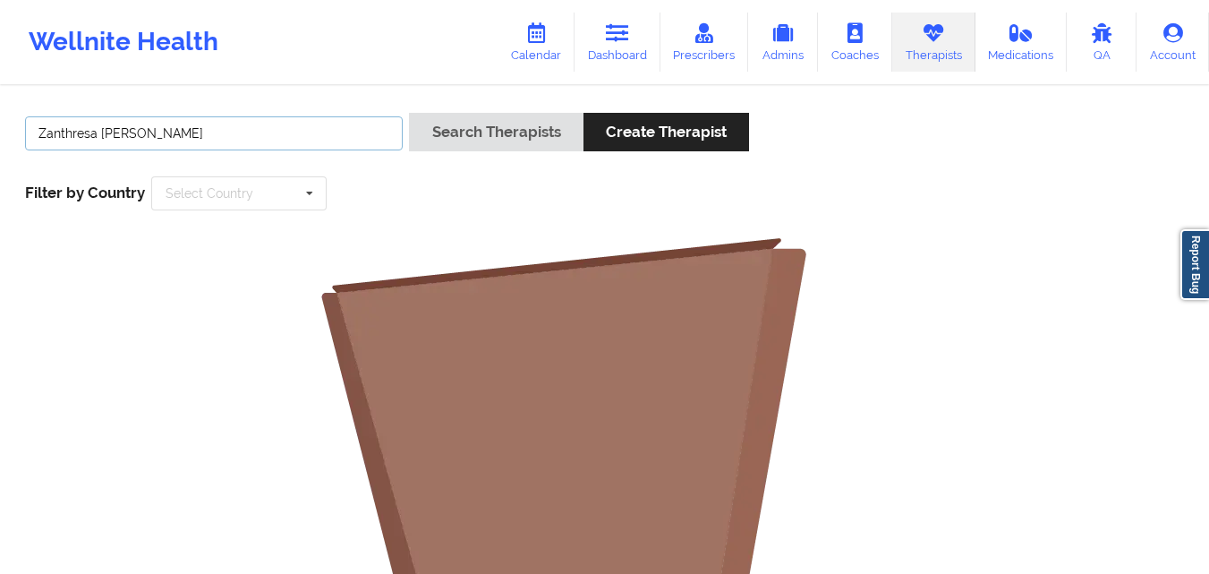
click at [235, 132] on input "Zanthresa L .Hampton" at bounding box center [214, 133] width 378 height 34
type input "Zanthresa"
click at [409, 113] on button "Search Therapists" at bounding box center [496, 132] width 174 height 38
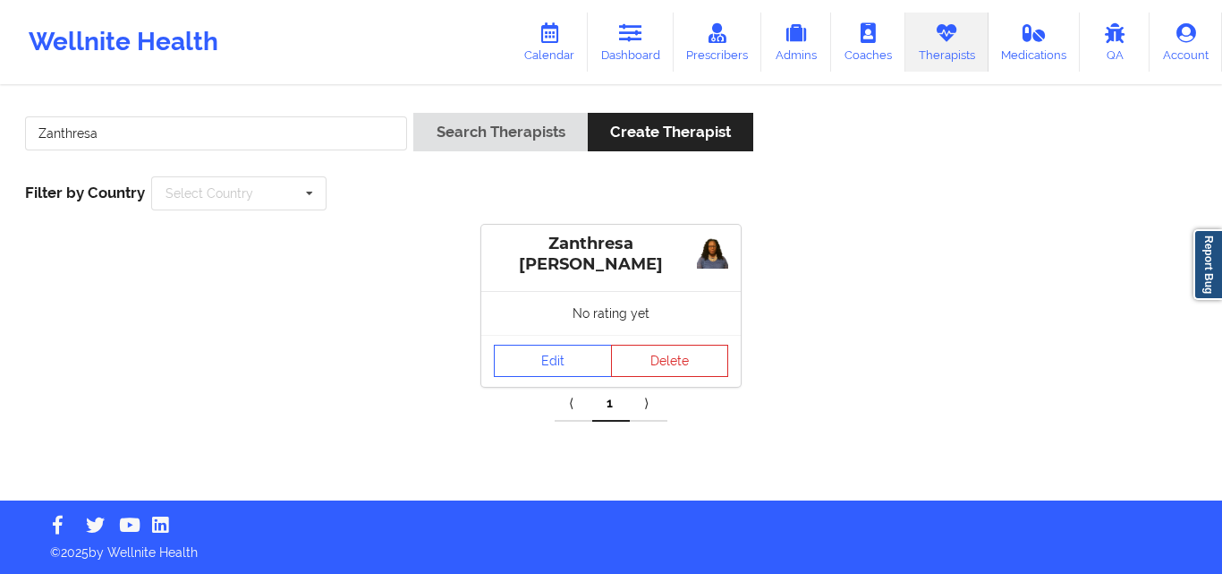
click at [533, 339] on div "Edit Delete" at bounding box center [611, 361] width 260 height 52
click at [536, 358] on link "Edit" at bounding box center [553, 361] width 118 height 32
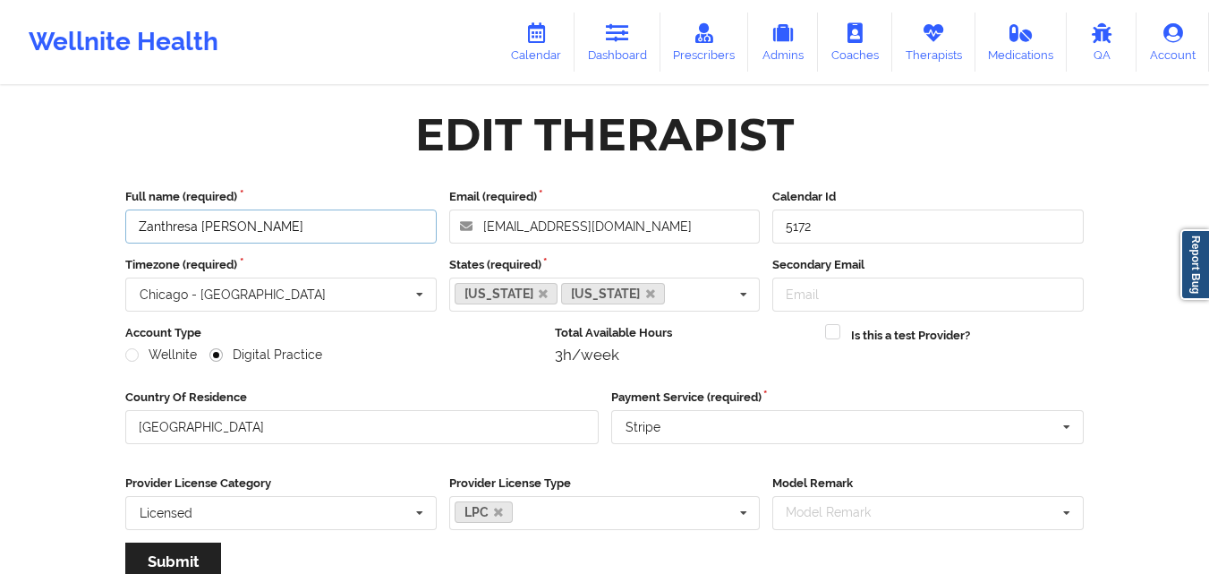
click at [289, 227] on input "Zanthresa L. Hampton" at bounding box center [280, 226] width 311 height 34
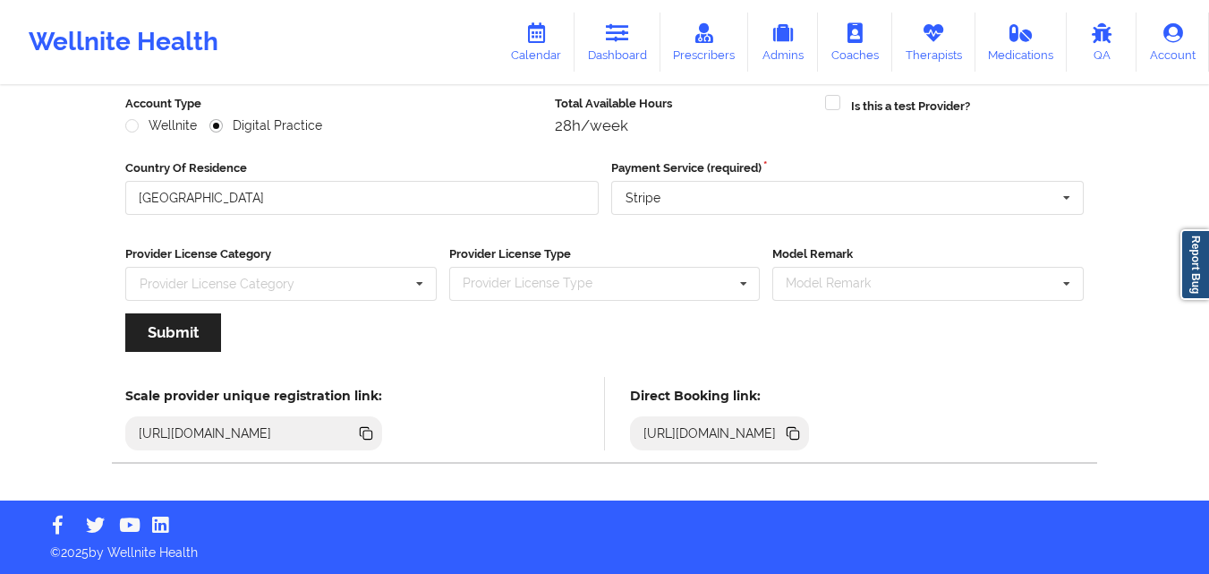
click at [619, 37] on icon at bounding box center [617, 33] width 23 height 20
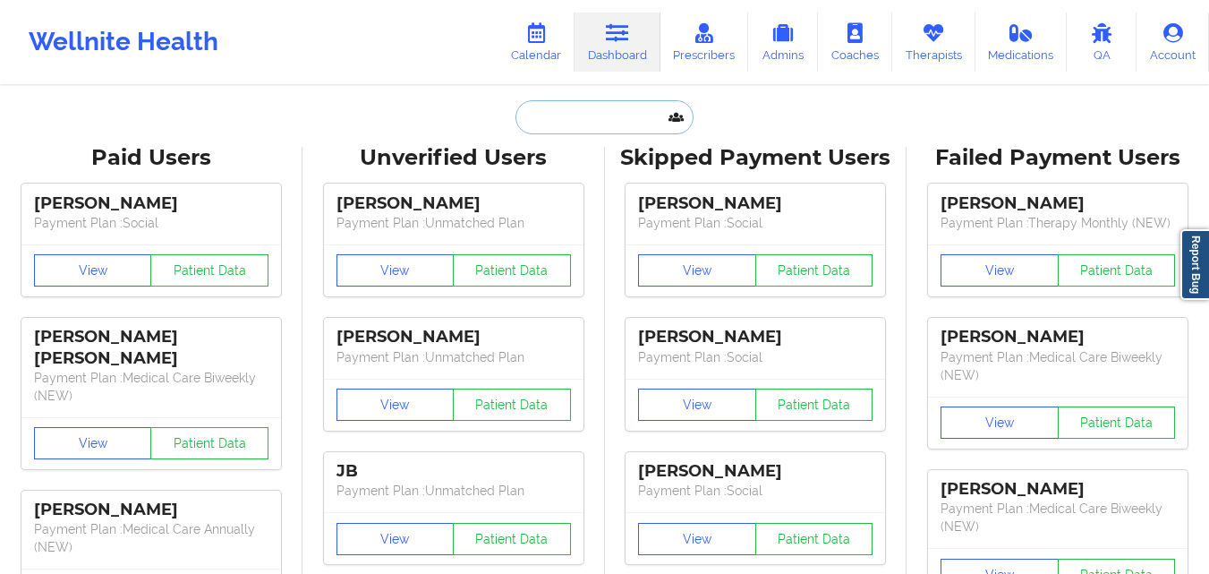
click at [582, 116] on input "text" at bounding box center [603, 117] width 177 height 34
paste input "Season C"
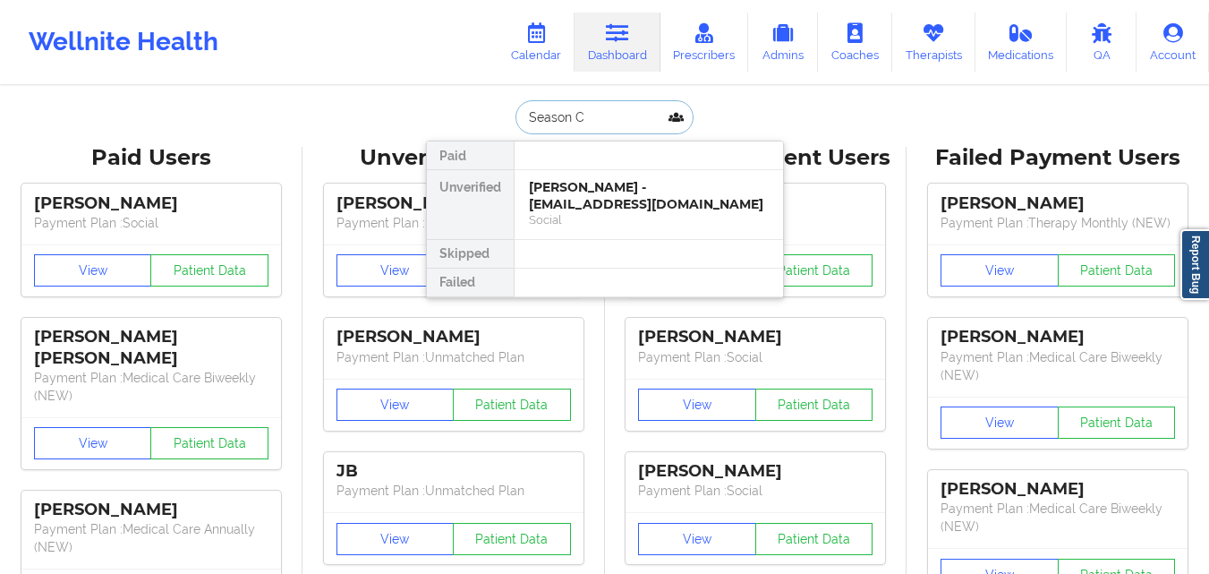
type input "Season C"
click at [617, 208] on div "Season [PERSON_NAME] - [EMAIL_ADDRESS][DOMAIN_NAME]" at bounding box center [649, 195] width 240 height 33
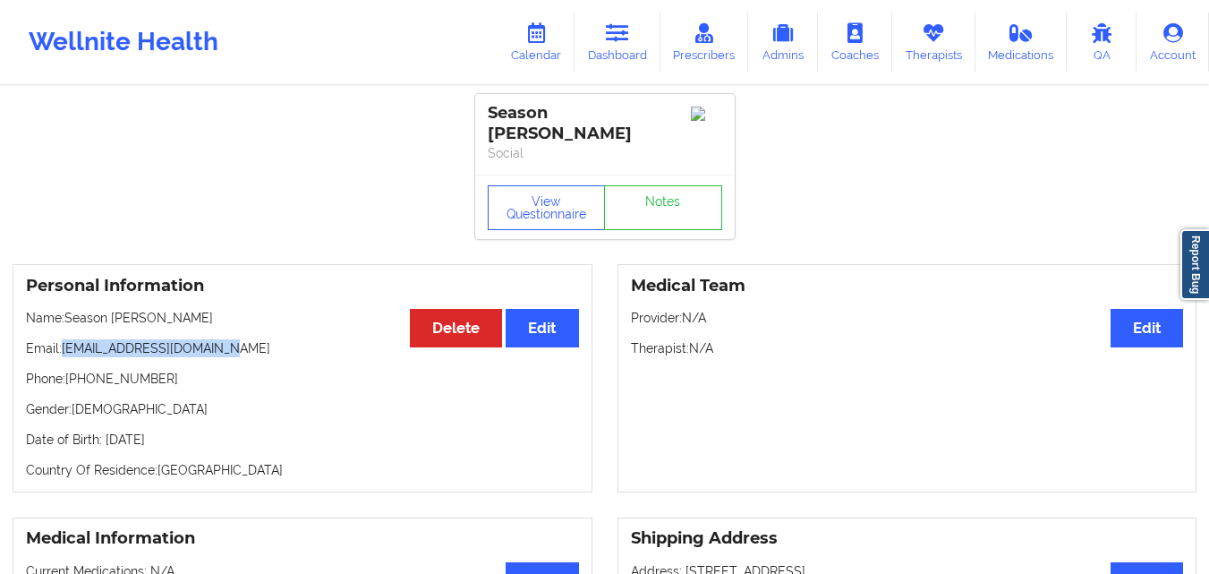
drag, startPoint x: 62, startPoint y: 332, endPoint x: 256, endPoint y: 333, distance: 194.2
click at [256, 339] on p "Email: [EMAIL_ADDRESS][DOMAIN_NAME]" at bounding box center [302, 348] width 553 height 18
drag, startPoint x: 64, startPoint y: 334, endPoint x: 261, endPoint y: 327, distance: 197.0
click at [261, 339] on p "Email: [EMAIL_ADDRESS][DOMAIN_NAME]" at bounding box center [302, 348] width 553 height 18
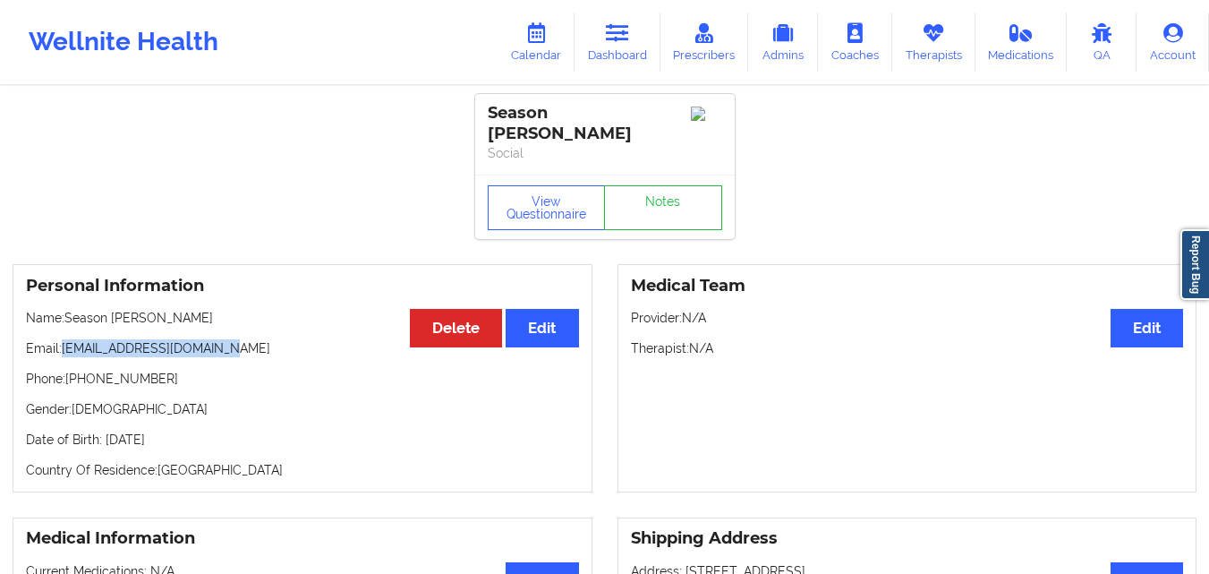
copy p "[EMAIL_ADDRESS][DOMAIN_NAME]"
click at [508, 117] on div "Season [PERSON_NAME]" at bounding box center [605, 123] width 234 height 41
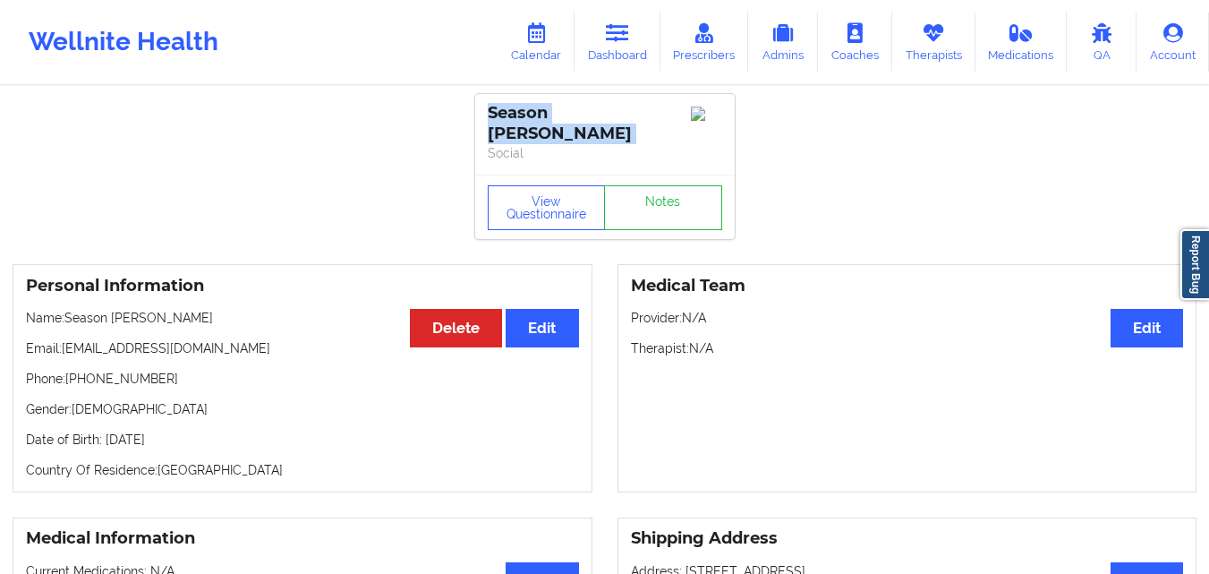
click at [508, 117] on div "Season [PERSON_NAME]" at bounding box center [605, 123] width 234 height 41
copy div "Season [PERSON_NAME]"
click at [631, 120] on div "Season [PERSON_NAME]" at bounding box center [605, 123] width 234 height 41
click at [612, 42] on icon at bounding box center [617, 33] width 23 height 20
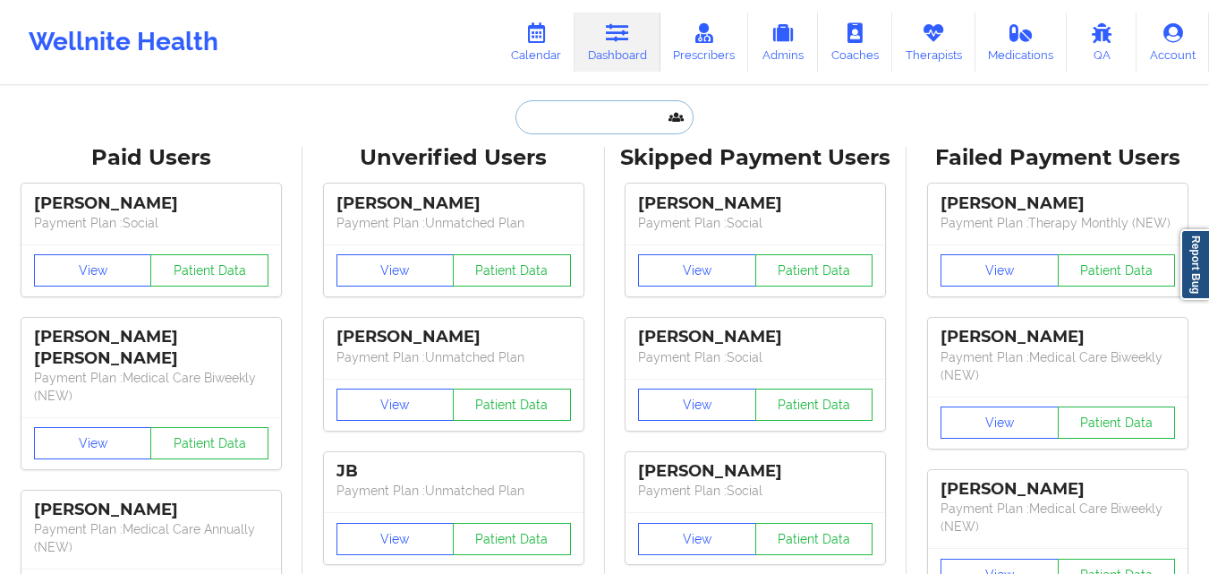
click at [587, 129] on input "text" at bounding box center [603, 117] width 177 height 34
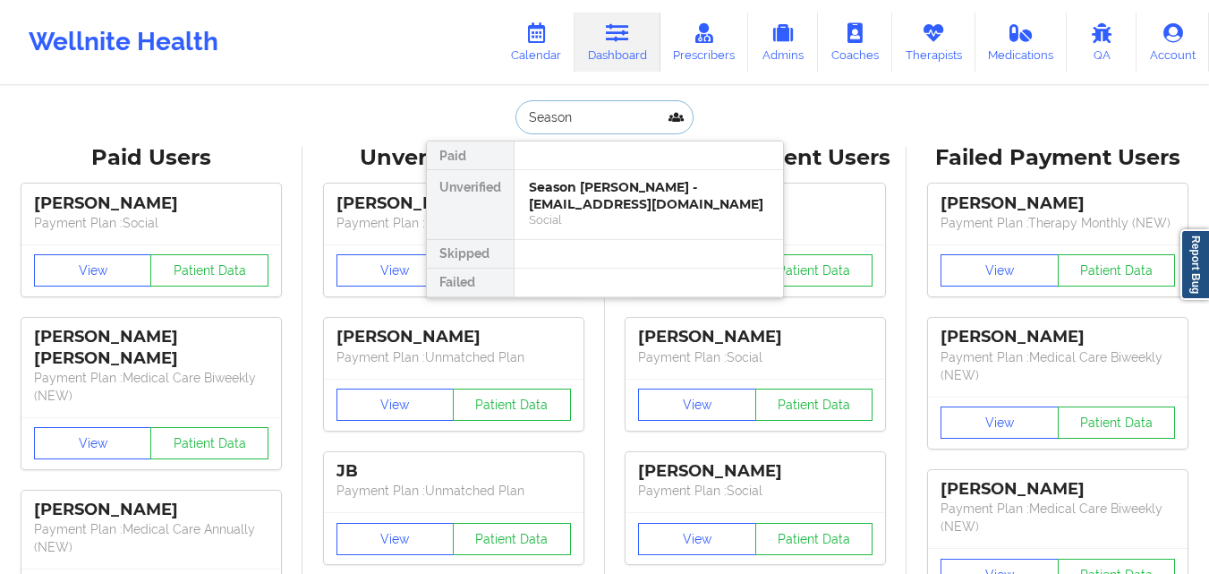
type input "Season C"
click at [571, 207] on div "Season [PERSON_NAME] - [EMAIL_ADDRESS][DOMAIN_NAME]" at bounding box center [649, 195] width 240 height 33
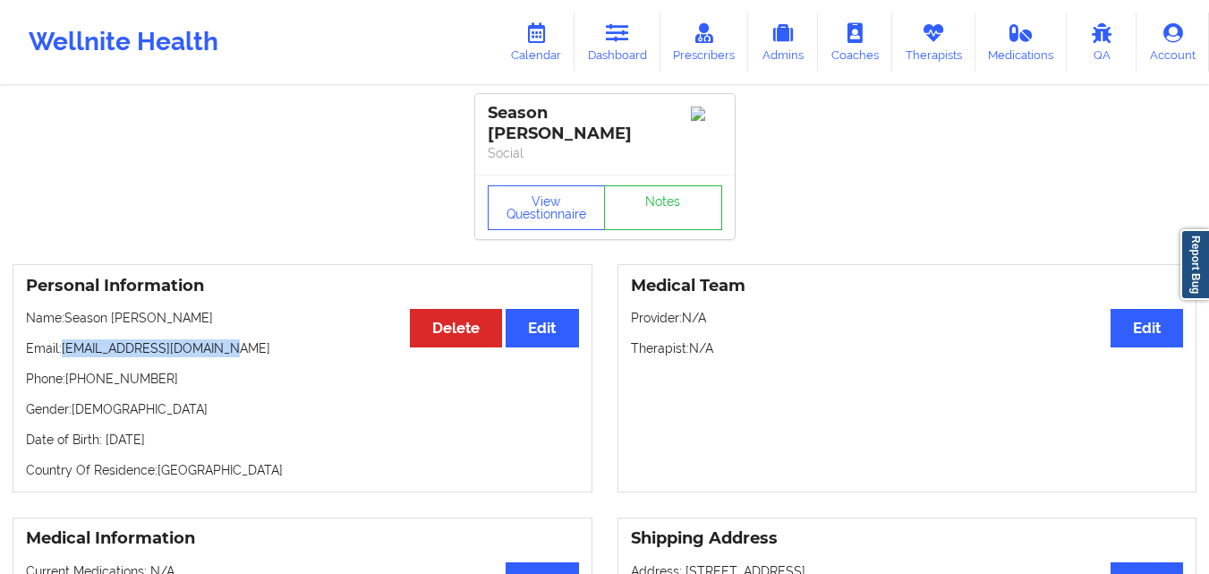
drag, startPoint x: 64, startPoint y: 335, endPoint x: 236, endPoint y: 335, distance: 171.8
click at [236, 339] on p "Email: [EMAIL_ADDRESS][DOMAIN_NAME]" at bounding box center [302, 348] width 553 height 18
copy p "[EMAIL_ADDRESS][DOMAIN_NAME]"
click at [588, 63] on link "Dashboard" at bounding box center [617, 42] width 86 height 59
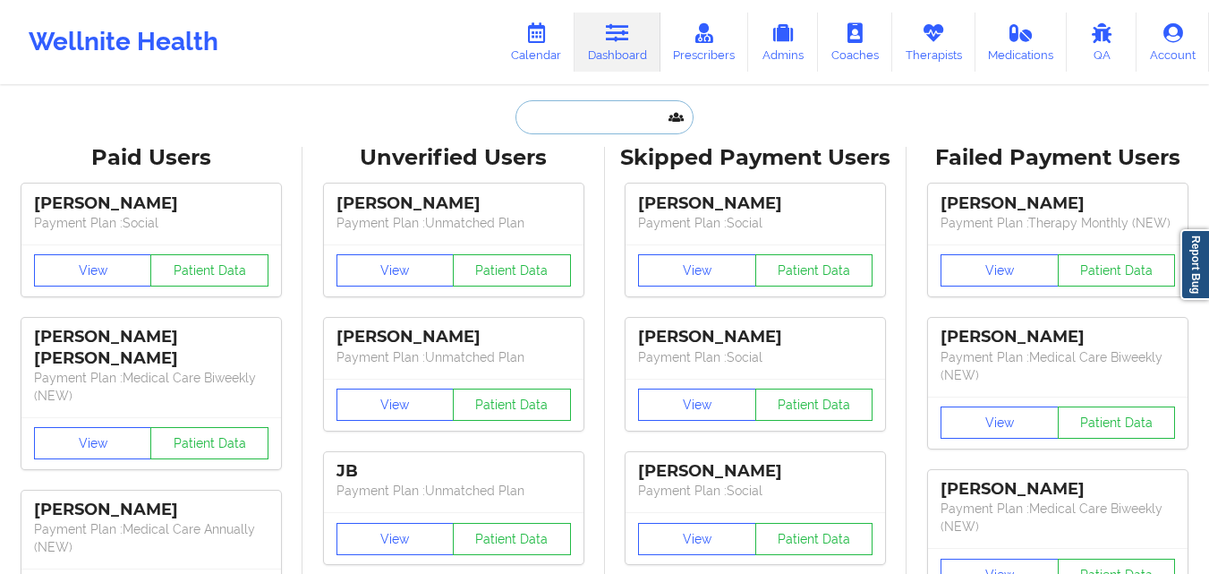
click at [580, 123] on input "text" at bounding box center [603, 117] width 177 height 34
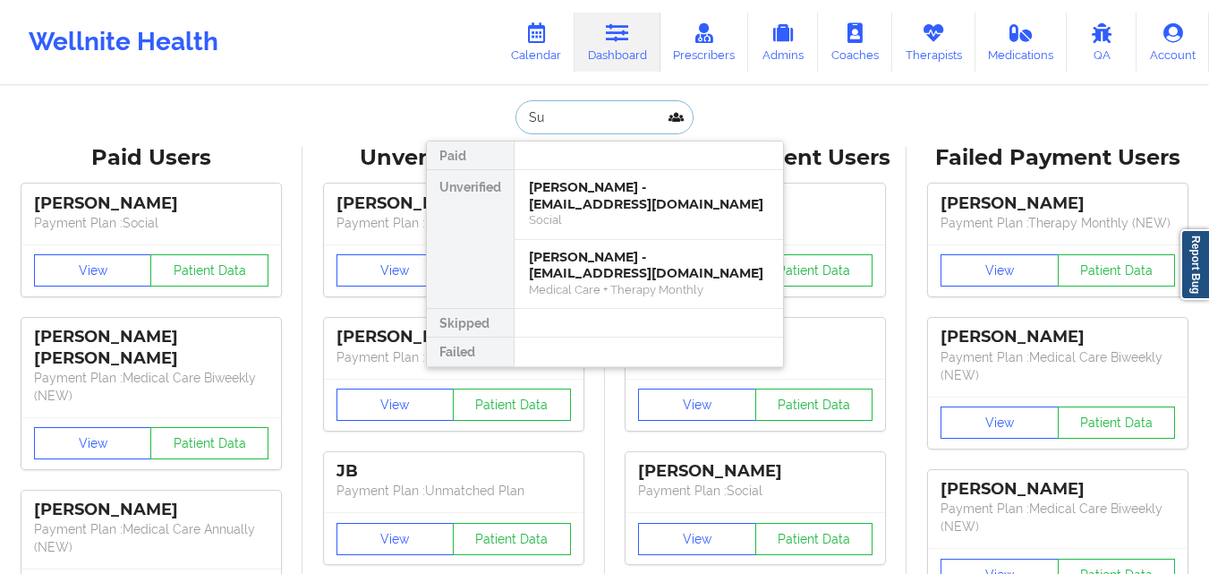
type input "S"
